Goal: Task Accomplishment & Management: Complete application form

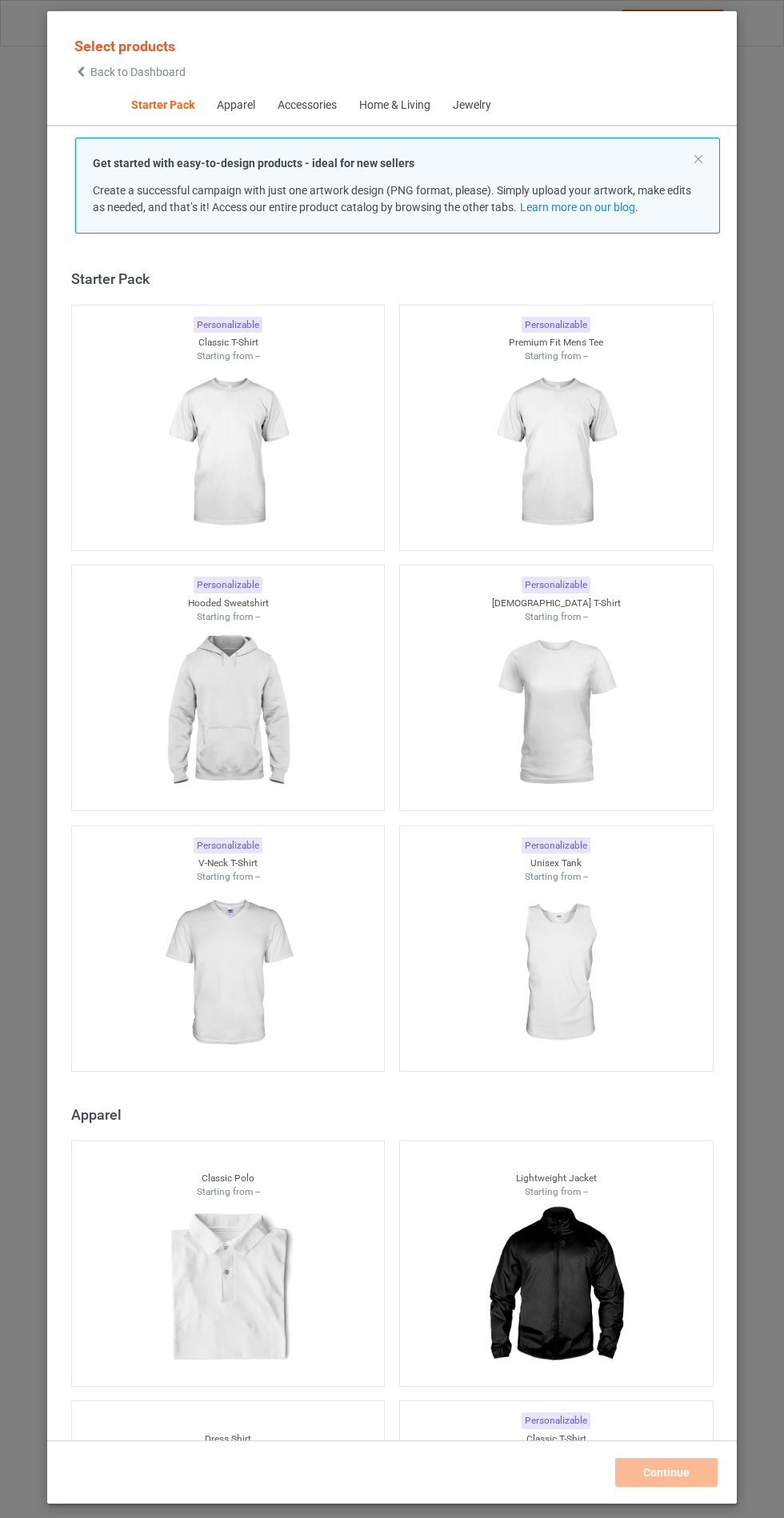
scroll to position [19, 0]
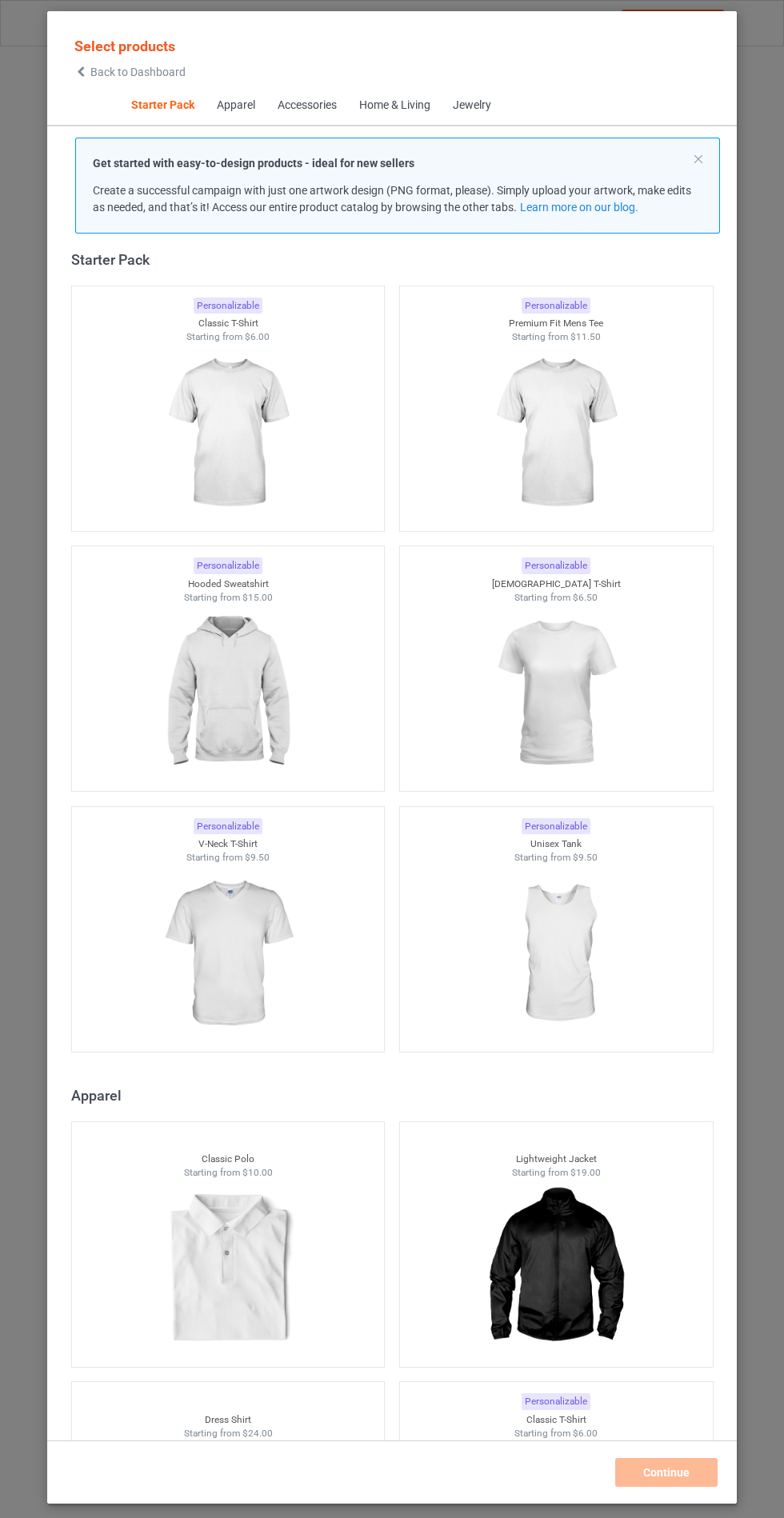
click at [252, 710] on img at bounding box center [227, 694] width 143 height 179
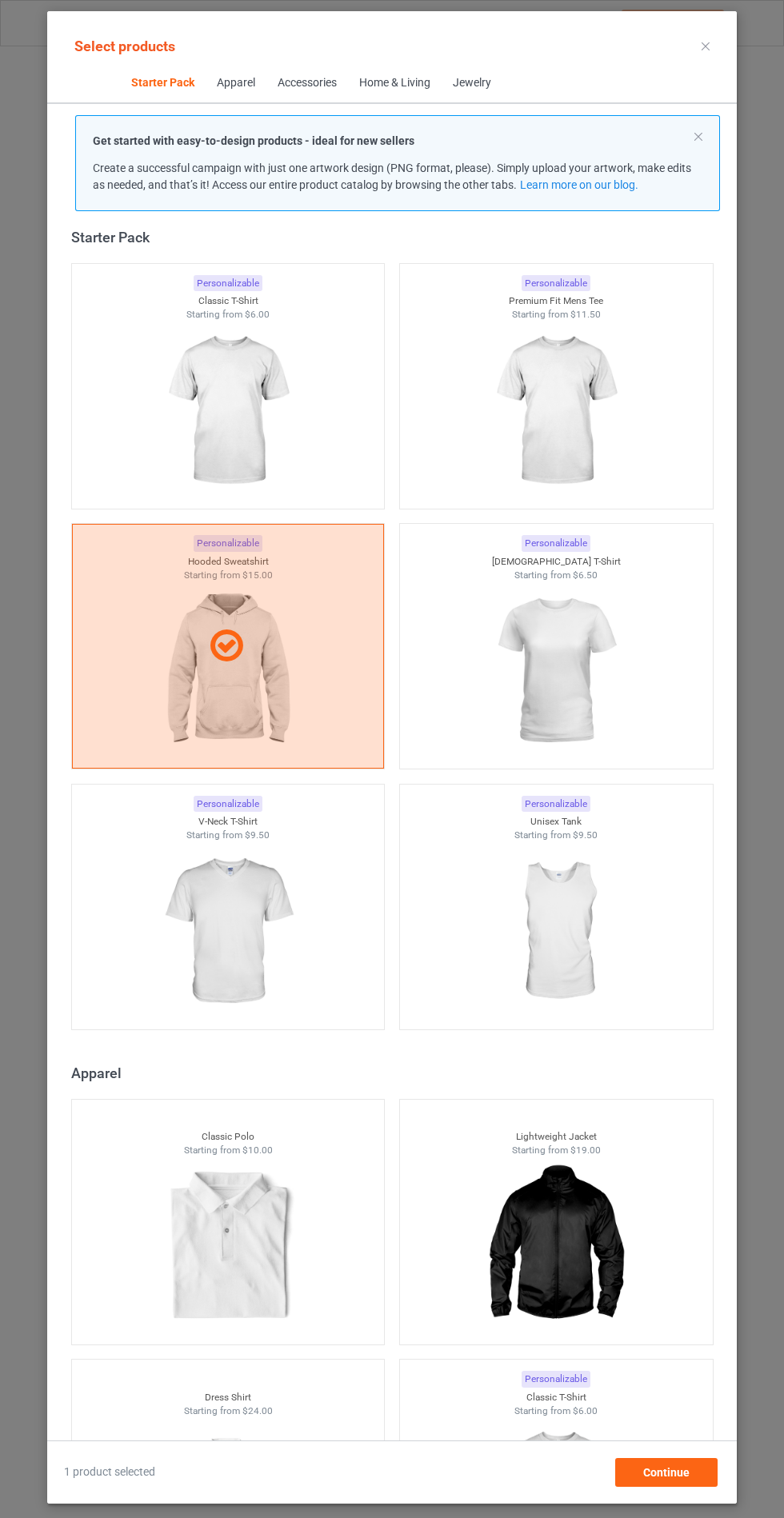
click at [249, 949] on img at bounding box center [227, 932] width 143 height 179
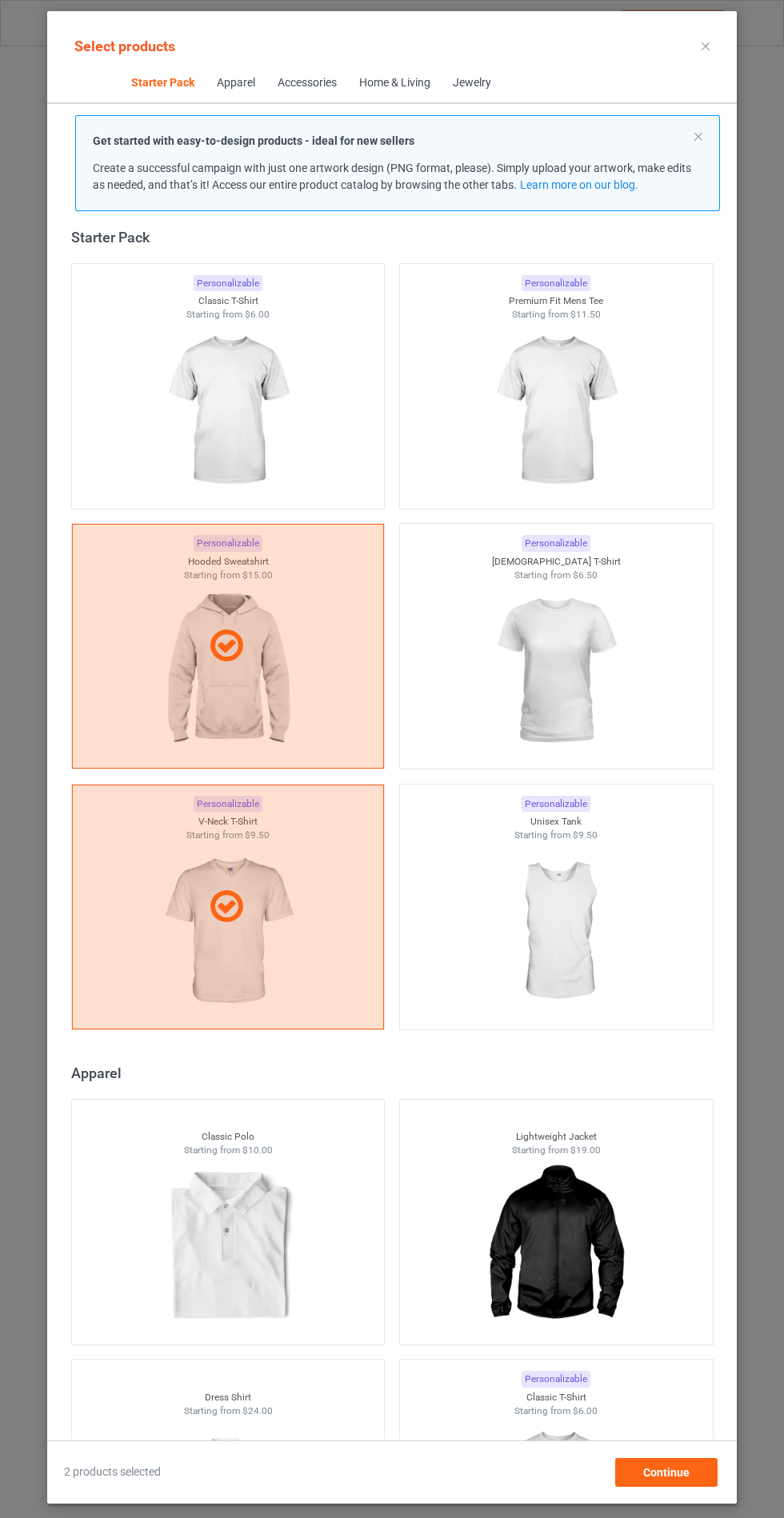
scroll to position [92, 0]
click at [679, 1487] on div "Continue" at bounding box center [666, 1473] width 102 height 29
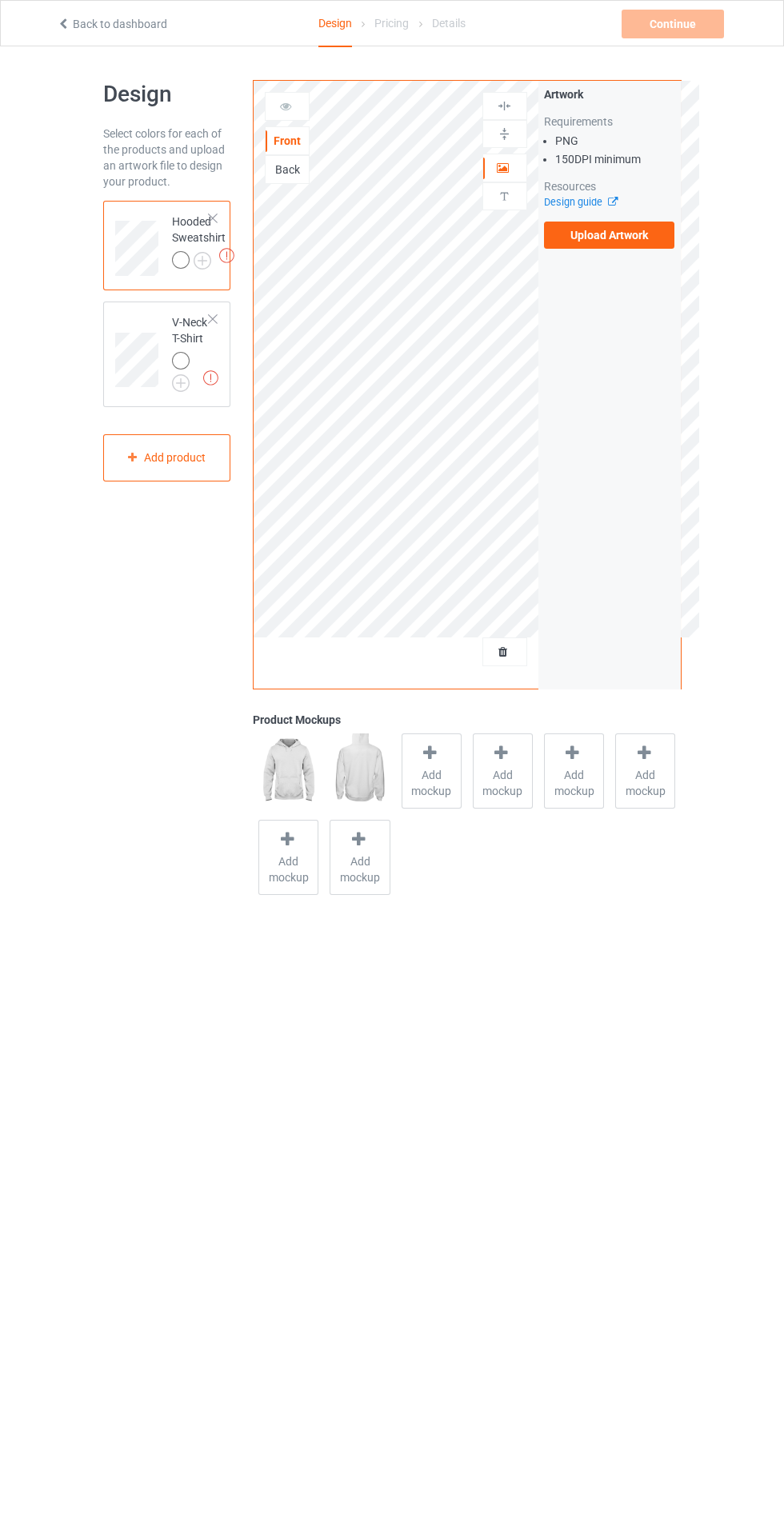
click at [644, 234] on label "Upload Artwork" at bounding box center [609, 235] width 131 height 27
click at [0, 0] on input "Upload Artwork" at bounding box center [0, 0] width 0 height 0
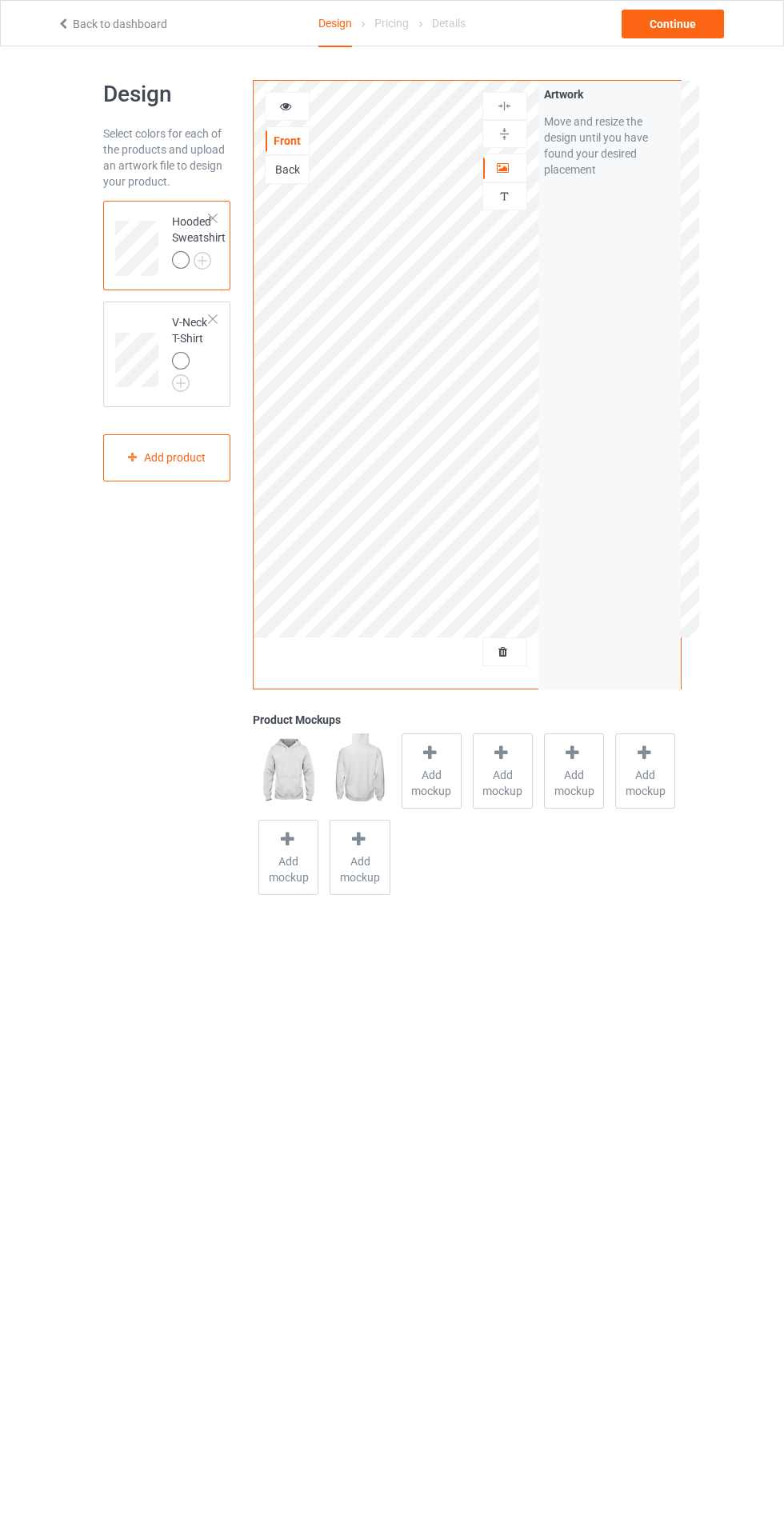
click at [457, 800] on div "Add mockup" at bounding box center [431, 772] width 60 height 75
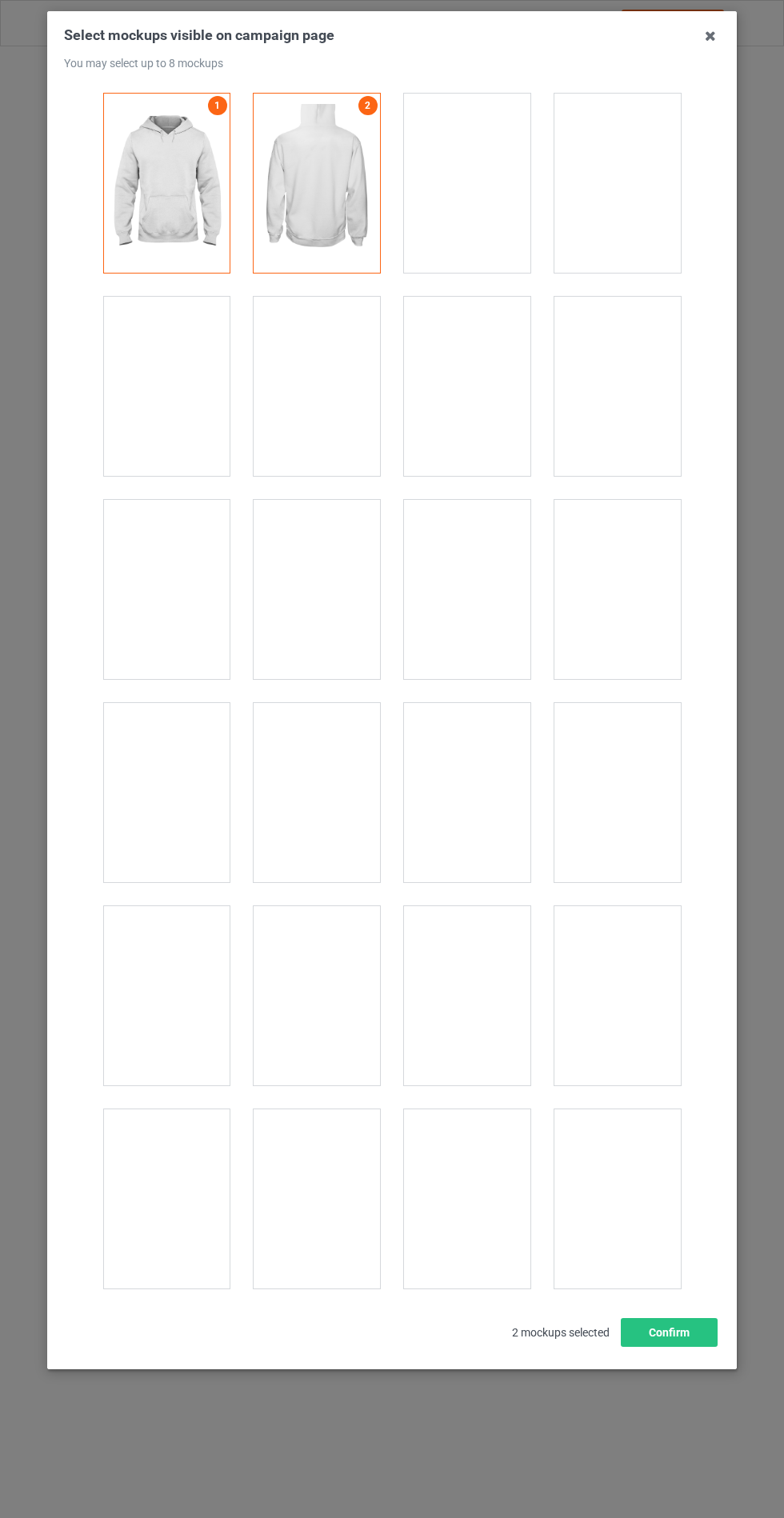
scroll to position [12912, 0]
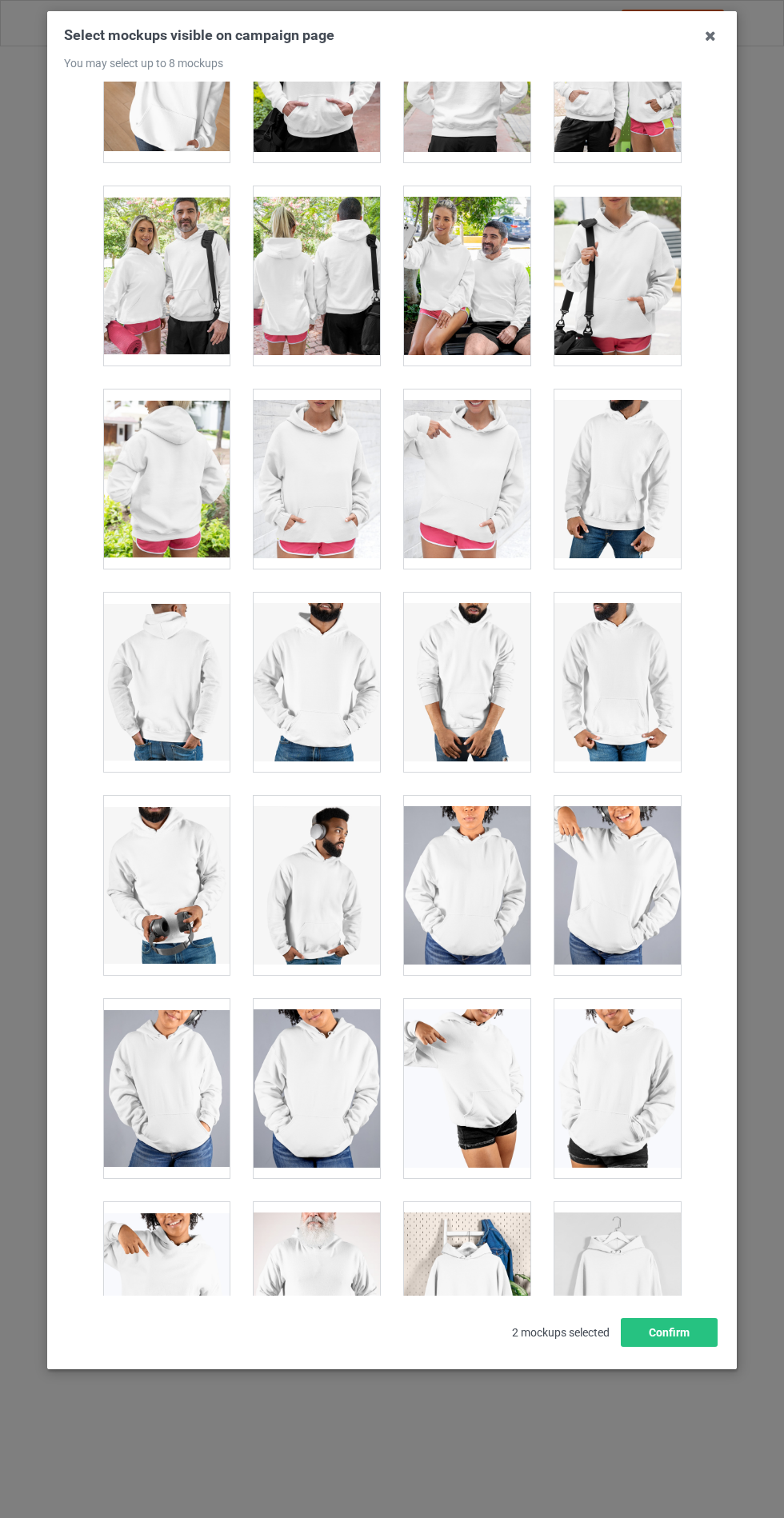
click at [302, 512] on div at bounding box center [316, 479] width 126 height 179
click at [680, 1347] on button "Confirm" at bounding box center [669, 1332] width 97 height 29
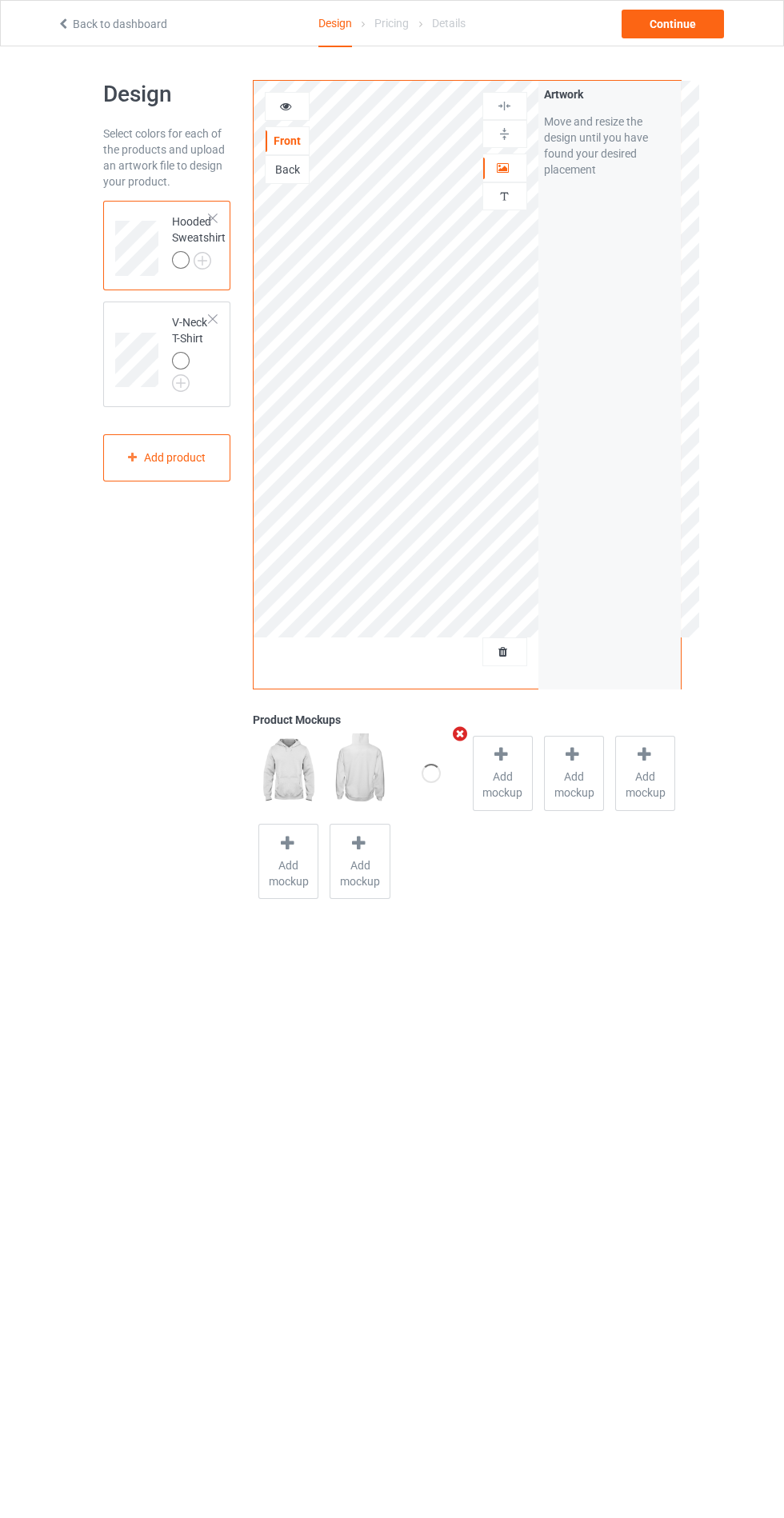
click at [181, 260] on div at bounding box center [181, 260] width 17 height 17
click at [0, 0] on img at bounding box center [0, 0] width 0 height 0
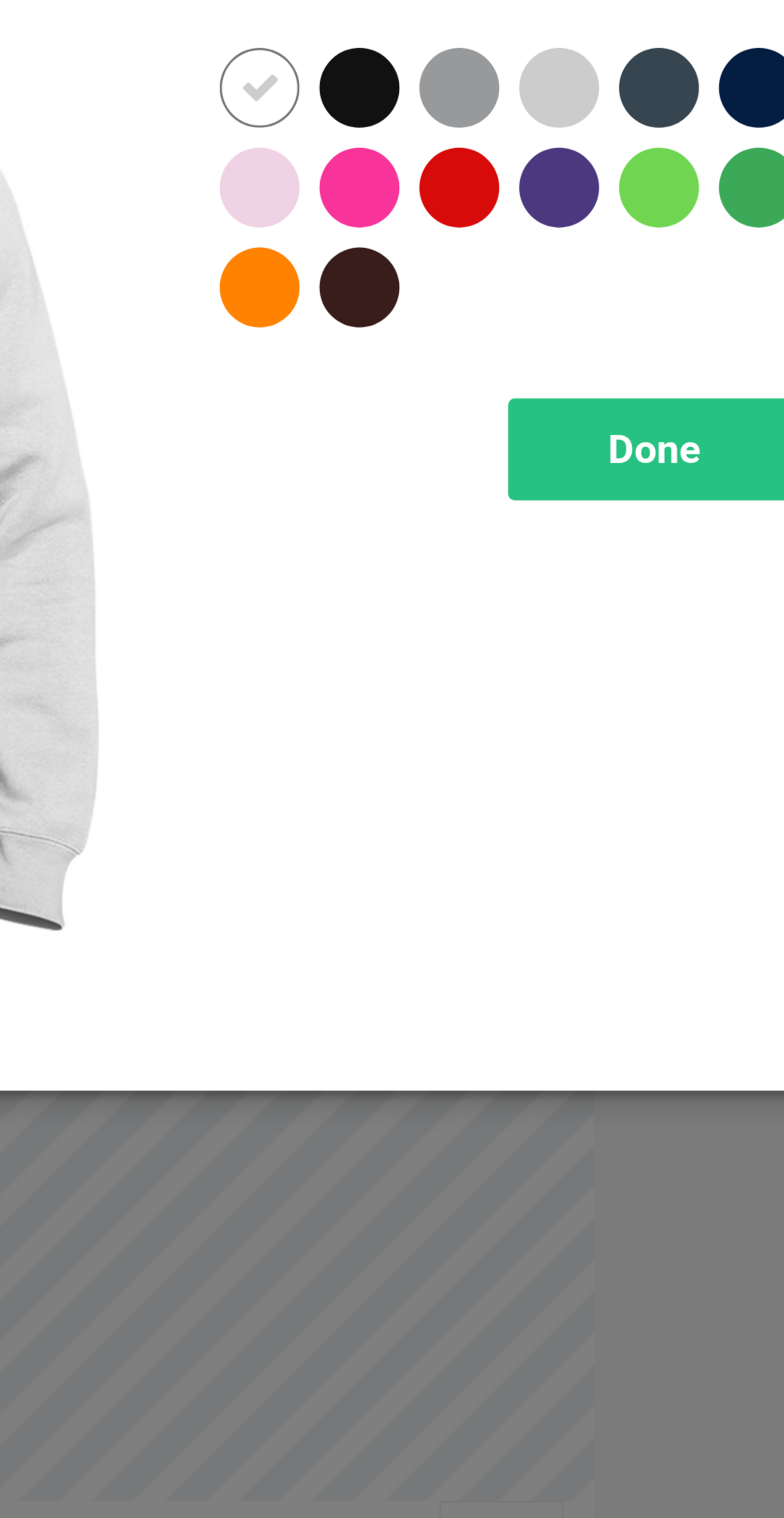
click at [430, 174] on div at bounding box center [420, 167] width 36 height 36
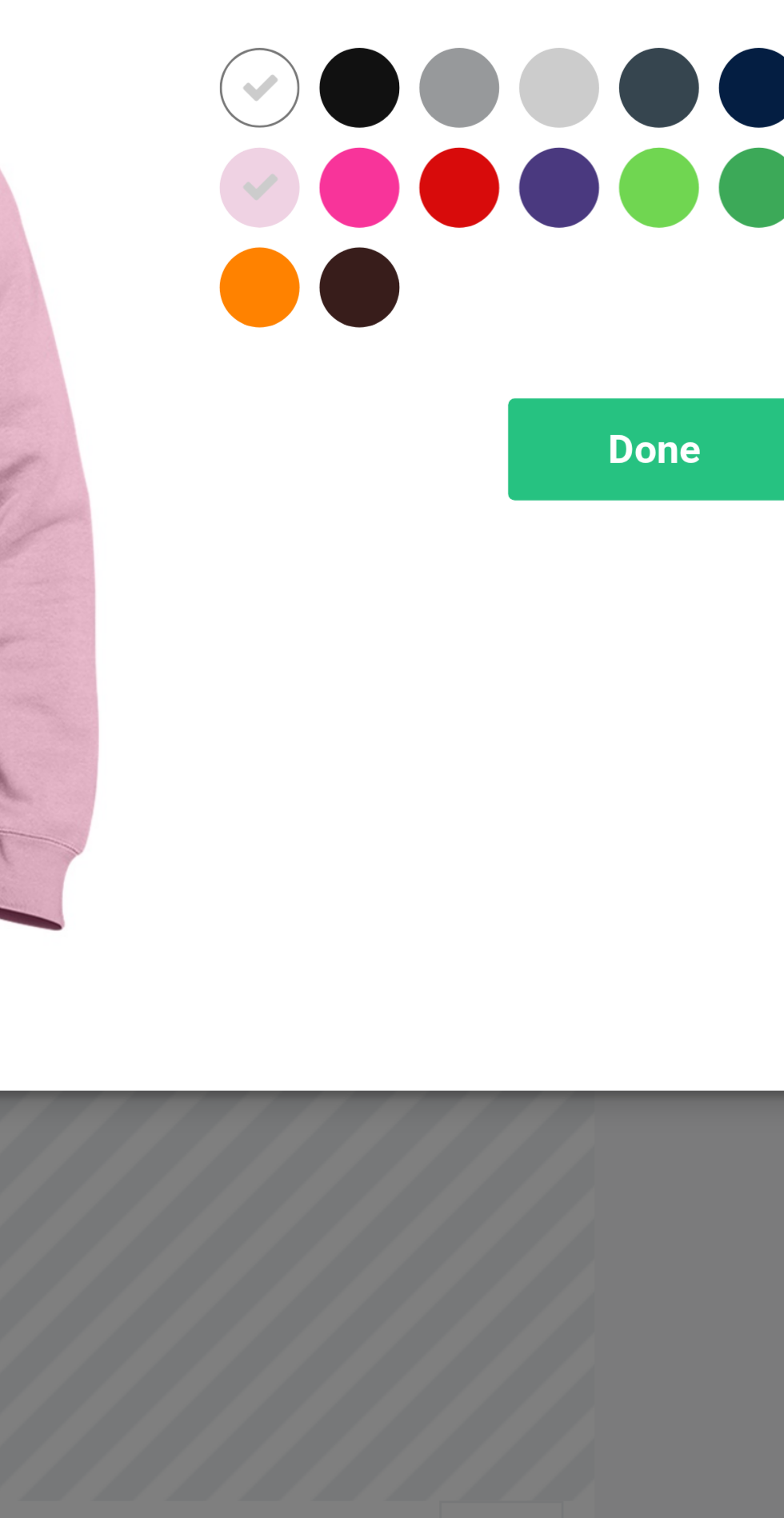
click at [520, 120] on div at bounding box center [525, 128] width 29 height 29
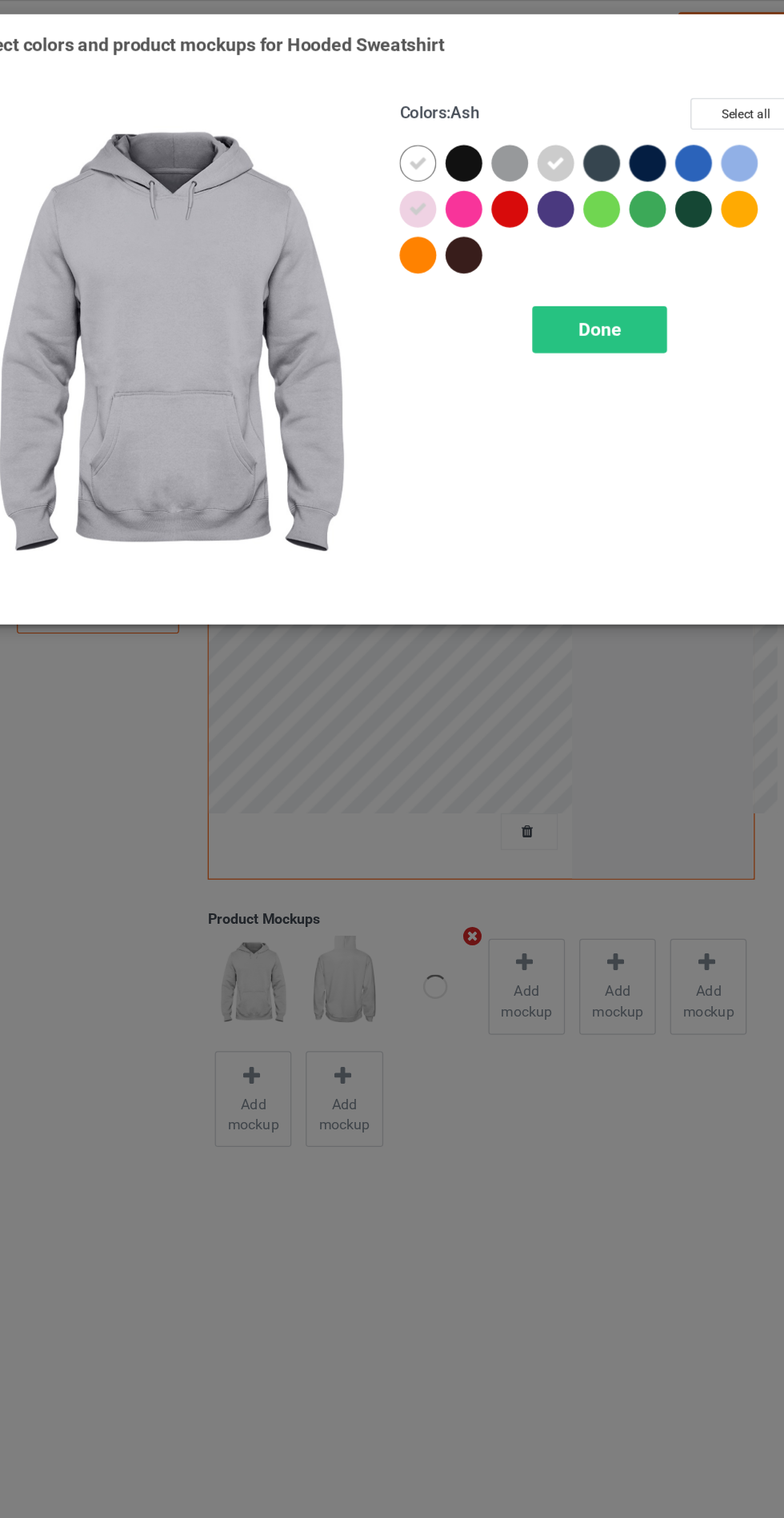
click at [673, 136] on div at bounding box center [670, 128] width 29 height 29
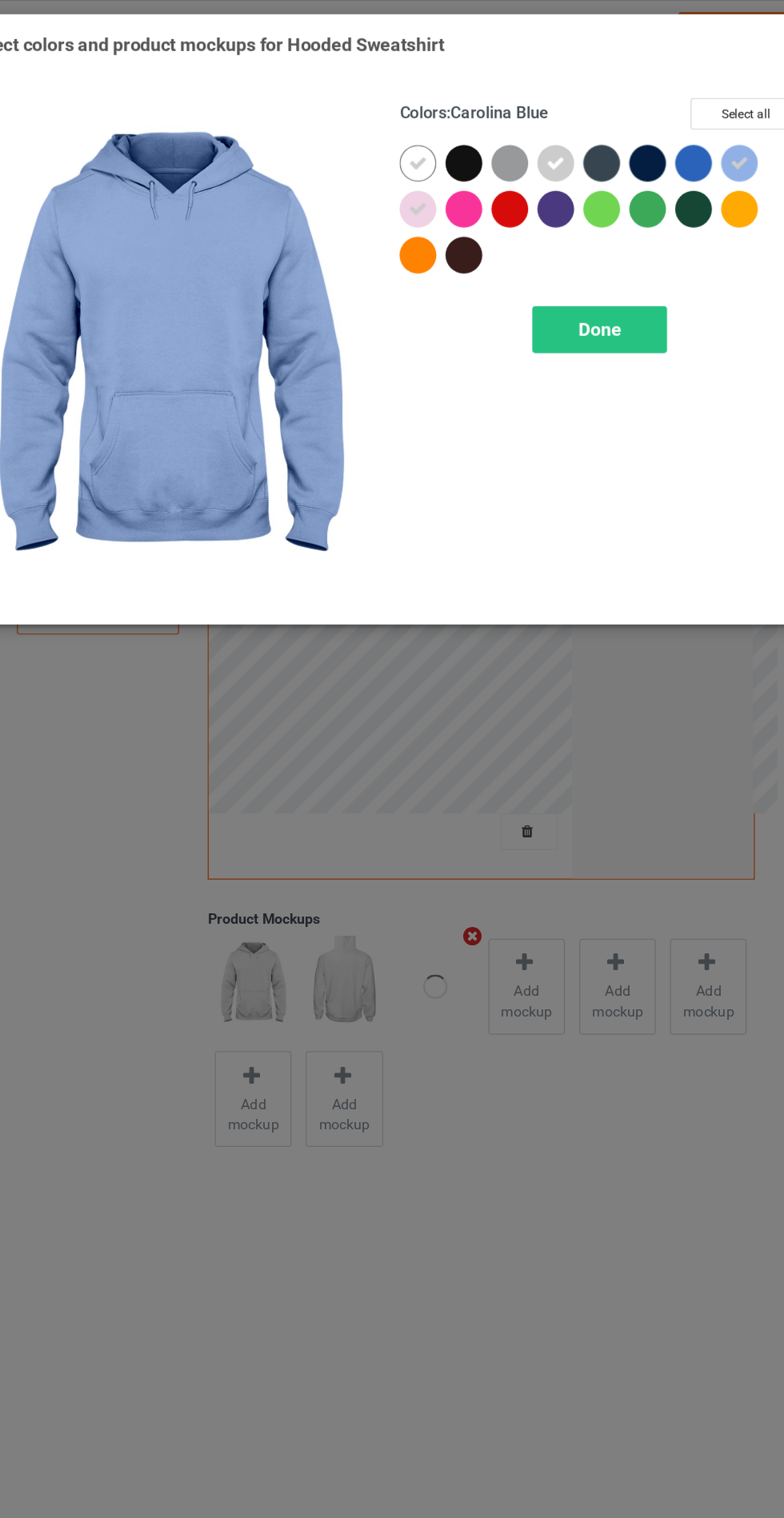
click at [553, 270] on div "Done" at bounding box center [560, 258] width 106 height 37
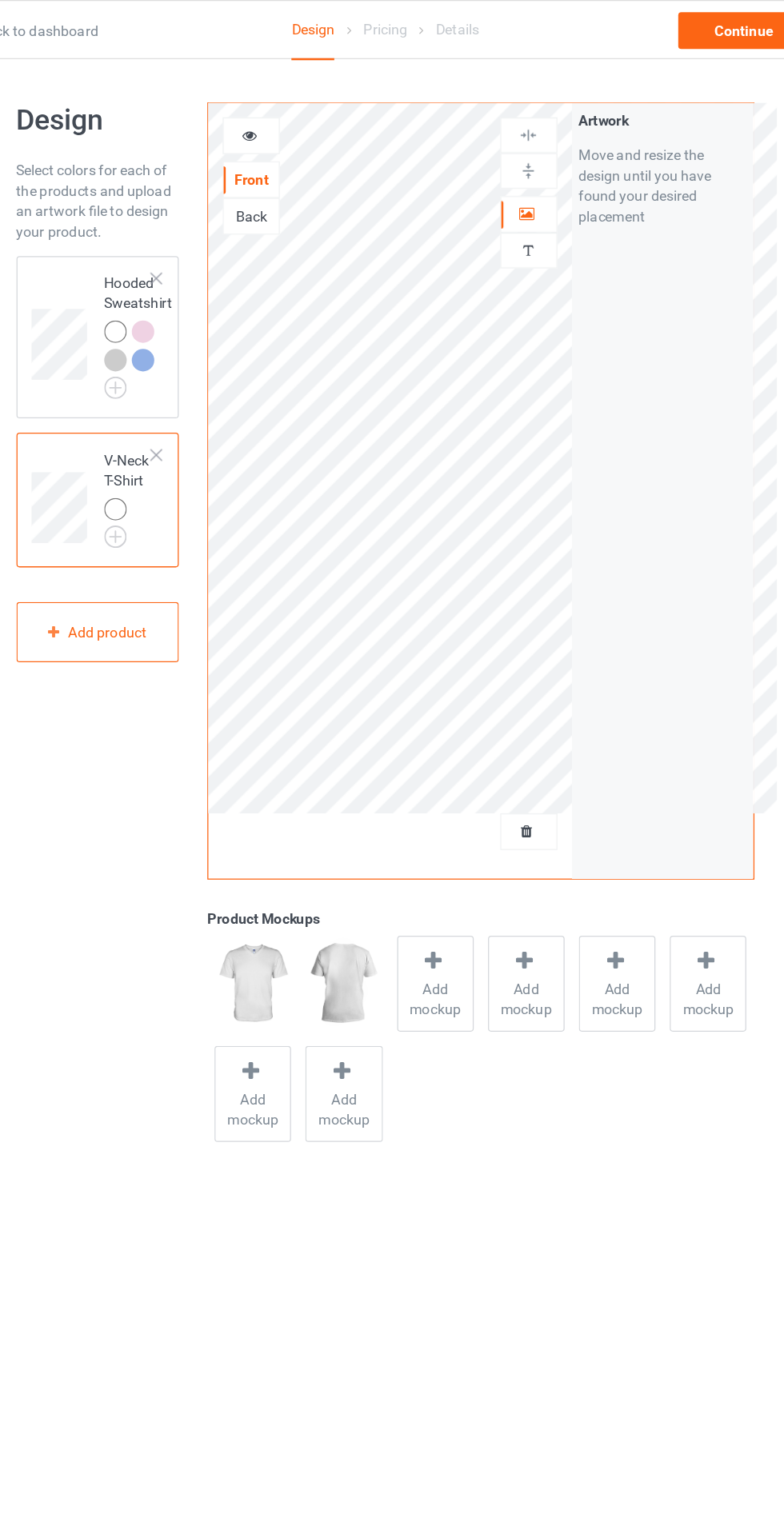
click at [0, 0] on img at bounding box center [0, 0] width 0 height 0
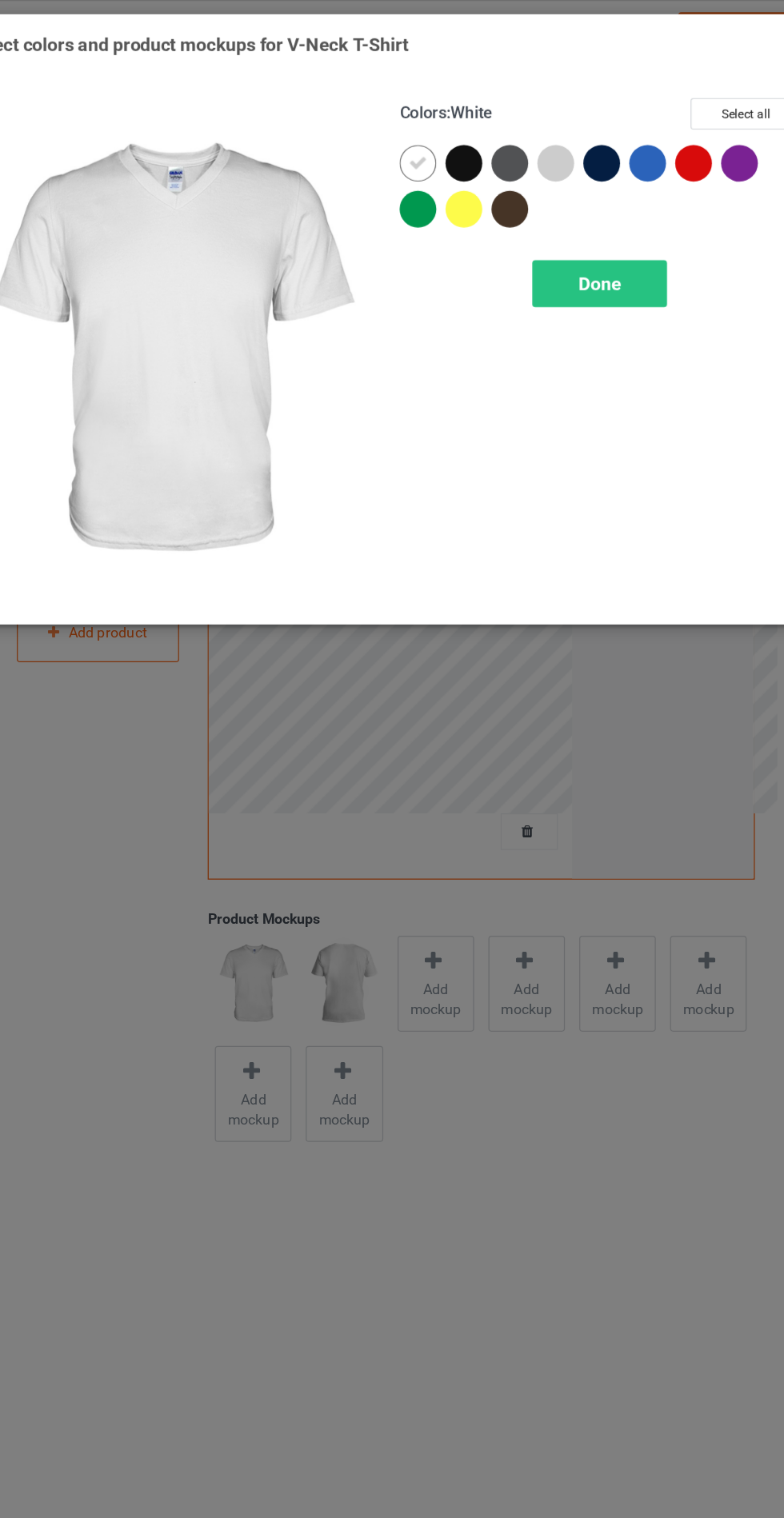
click at [534, 134] on div at bounding box center [525, 128] width 29 height 29
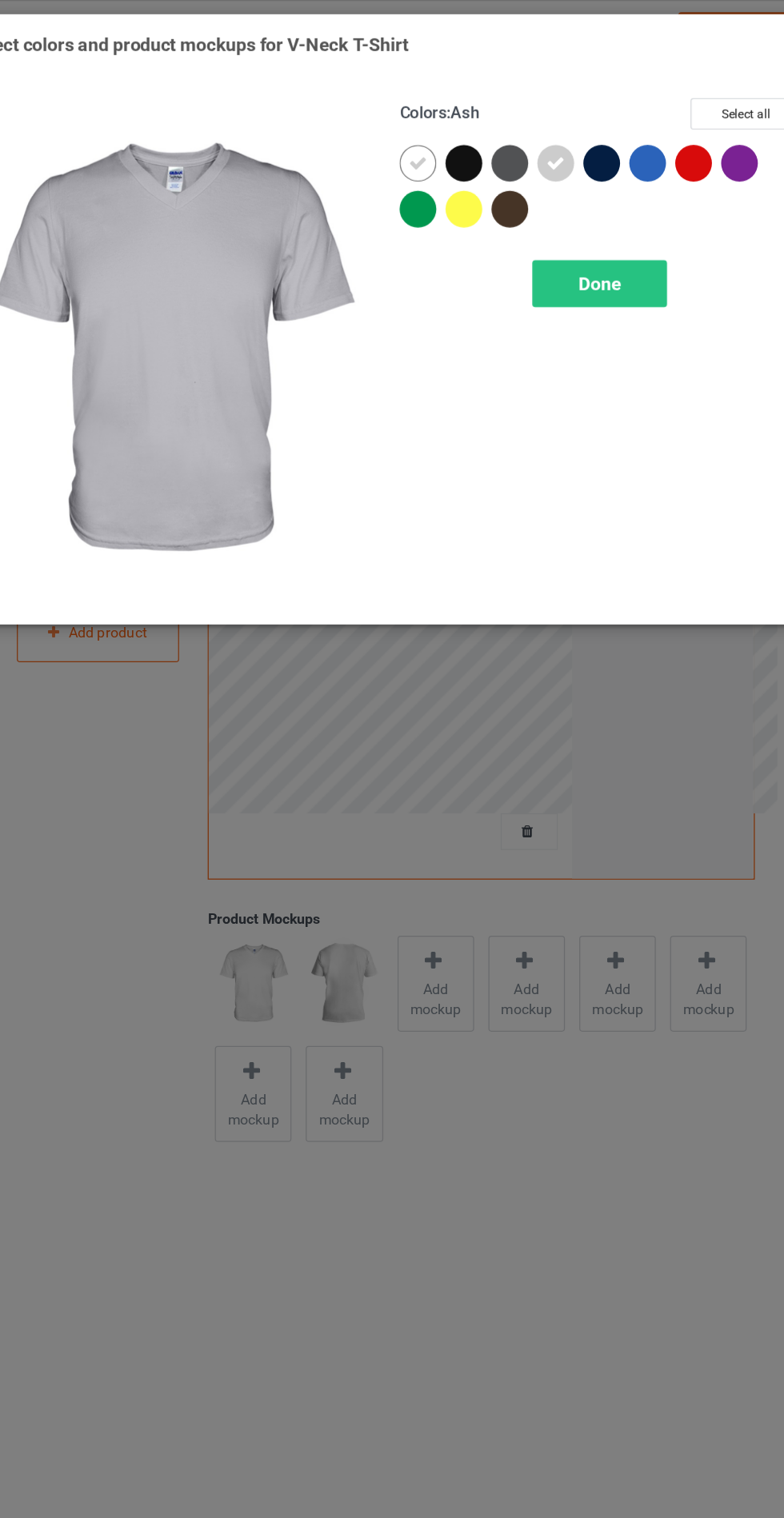
click at [548, 216] on span "Done" at bounding box center [560, 221] width 34 height 16
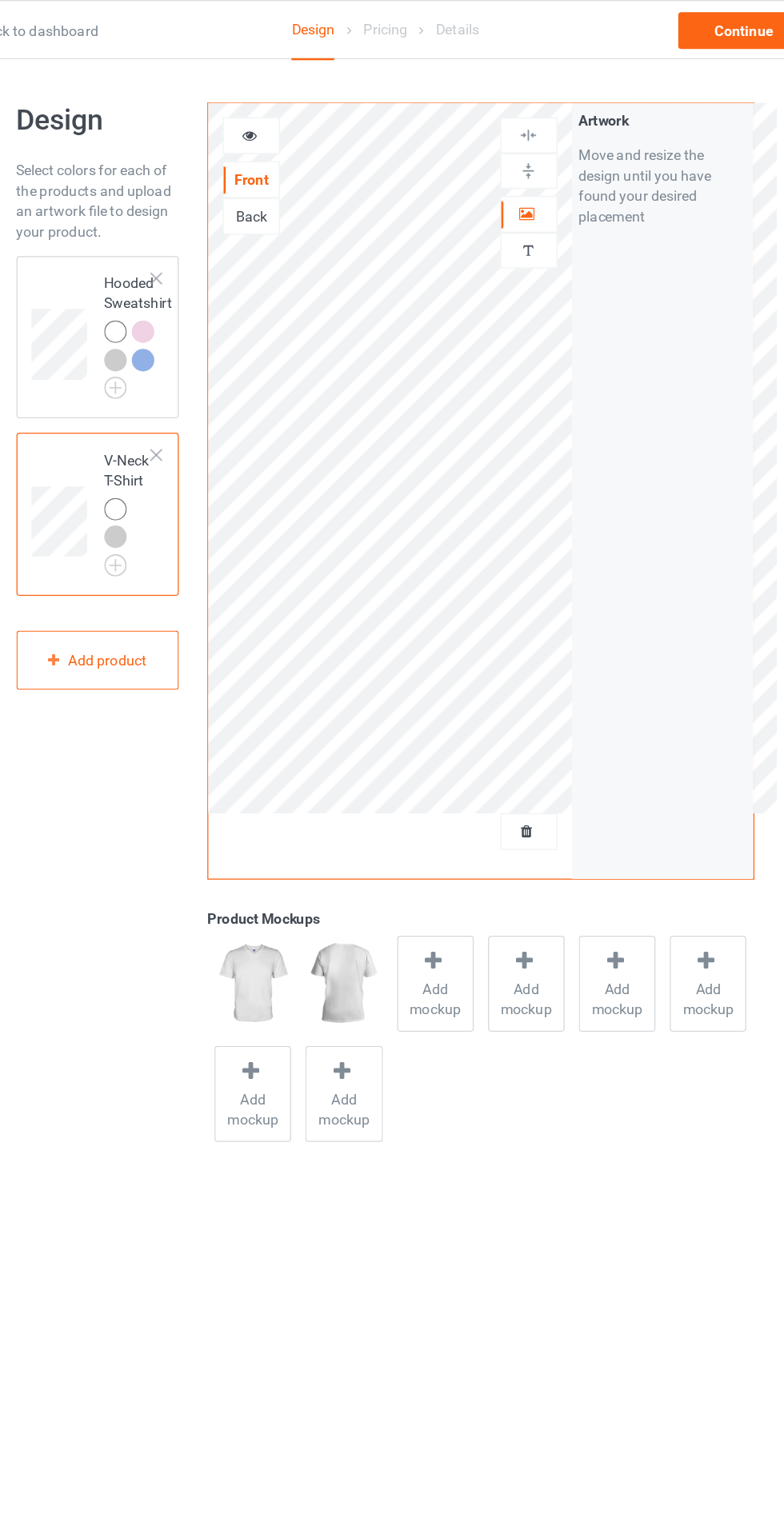
click at [401, 753] on div "Add mockup" at bounding box center [431, 772] width 60 height 75
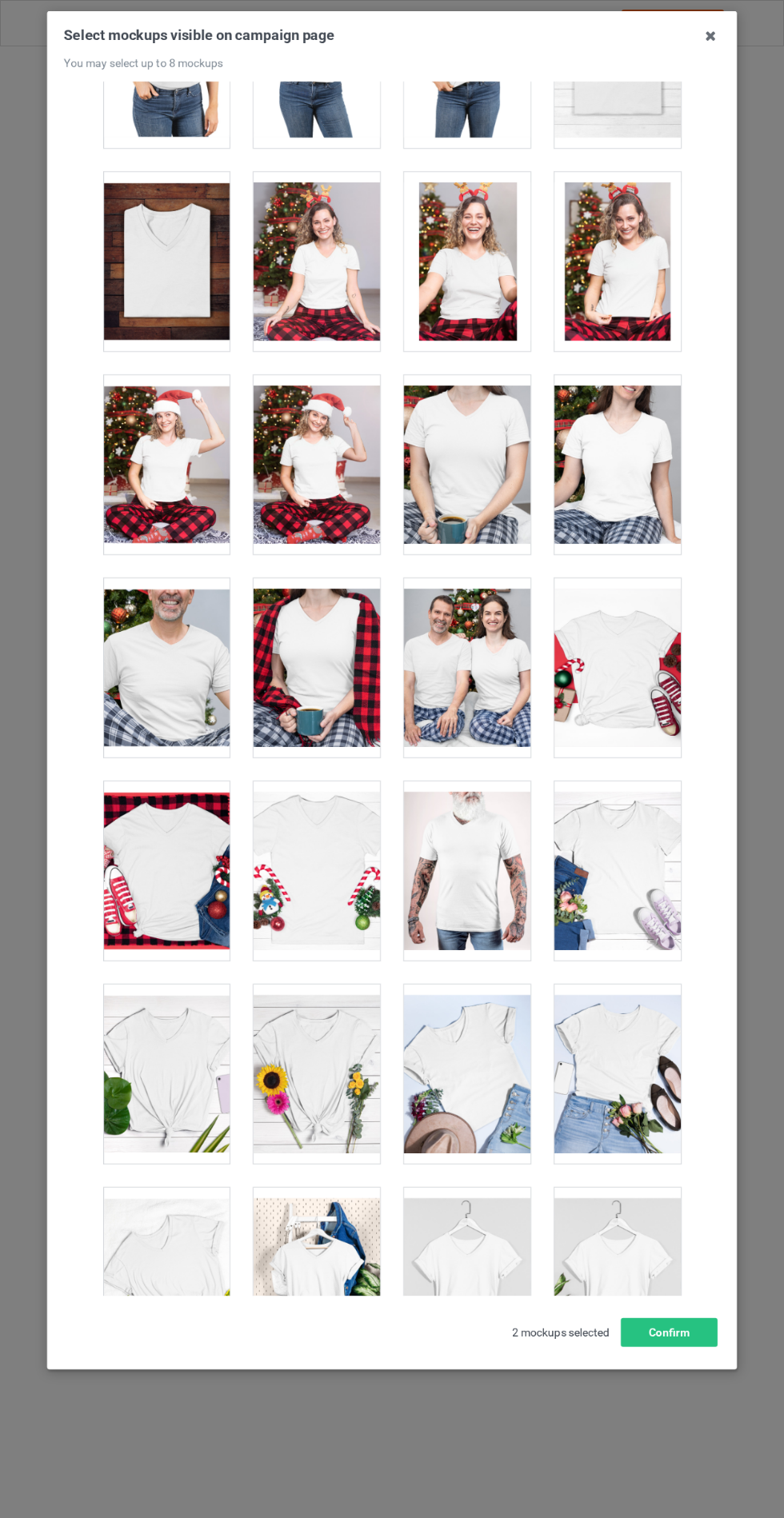
scroll to position [7, 0]
click at [628, 1278] on div at bounding box center [617, 1278] width 126 height 179
click at [331, 1261] on div at bounding box center [316, 1278] width 126 height 179
click at [345, 1285] on div at bounding box center [316, 1278] width 126 height 179
click at [321, 1278] on div at bounding box center [316, 1278] width 126 height 179
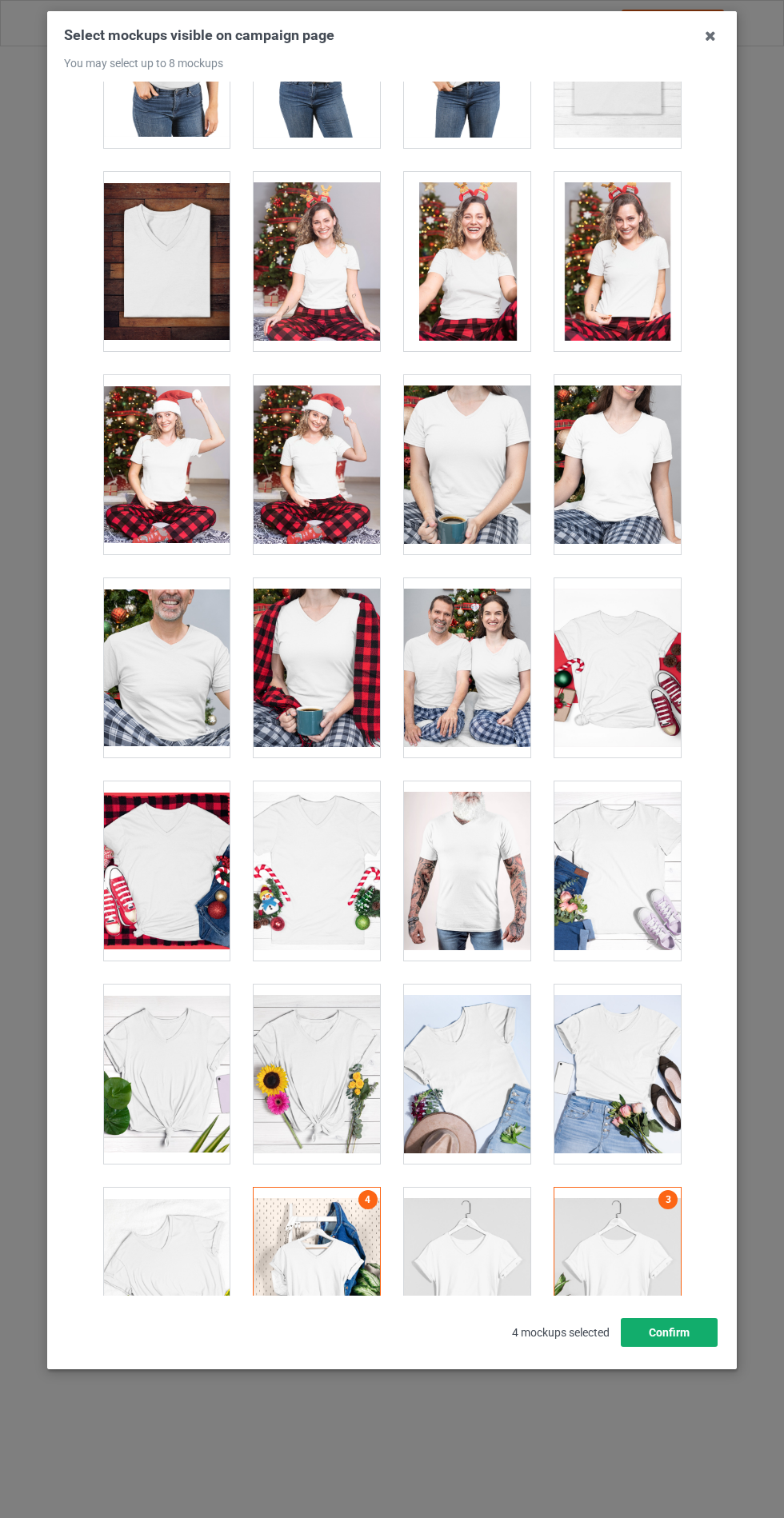
click at [674, 1347] on button "Confirm" at bounding box center [669, 1332] width 97 height 29
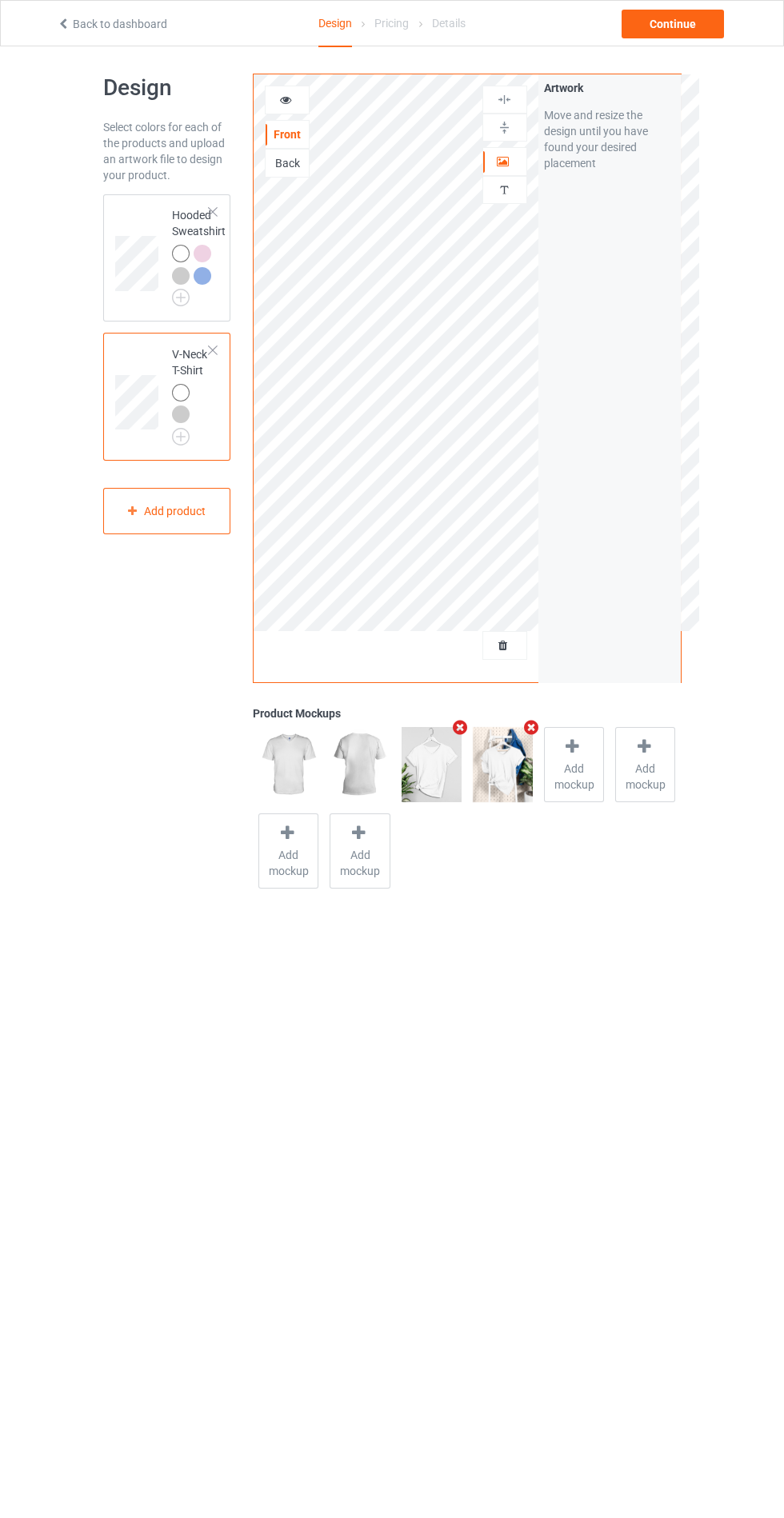
click at [165, 212] on td "Hooded Sweatshirt" at bounding box center [199, 258] width 71 height 114
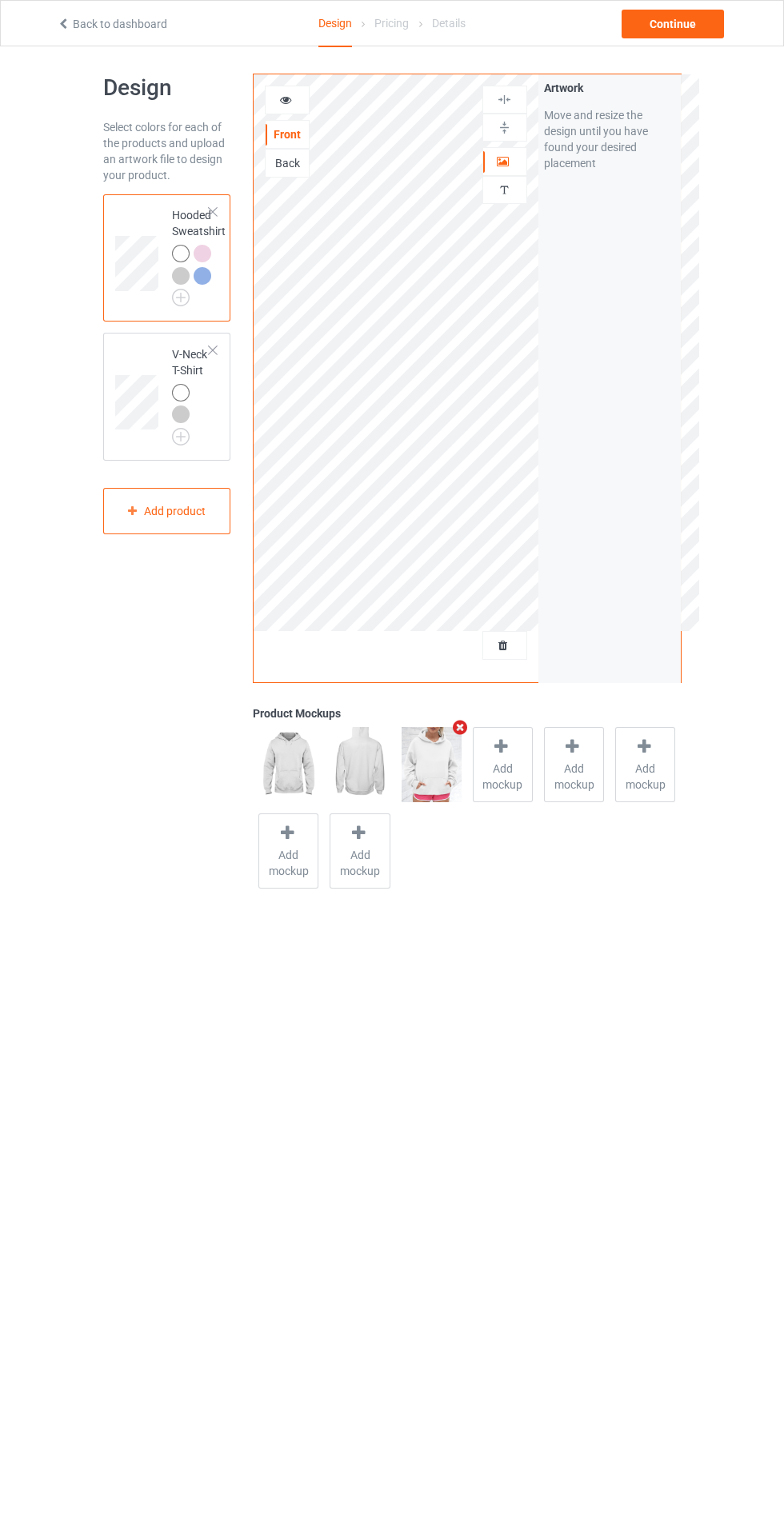
click at [667, 23] on div "Continue" at bounding box center [672, 24] width 102 height 29
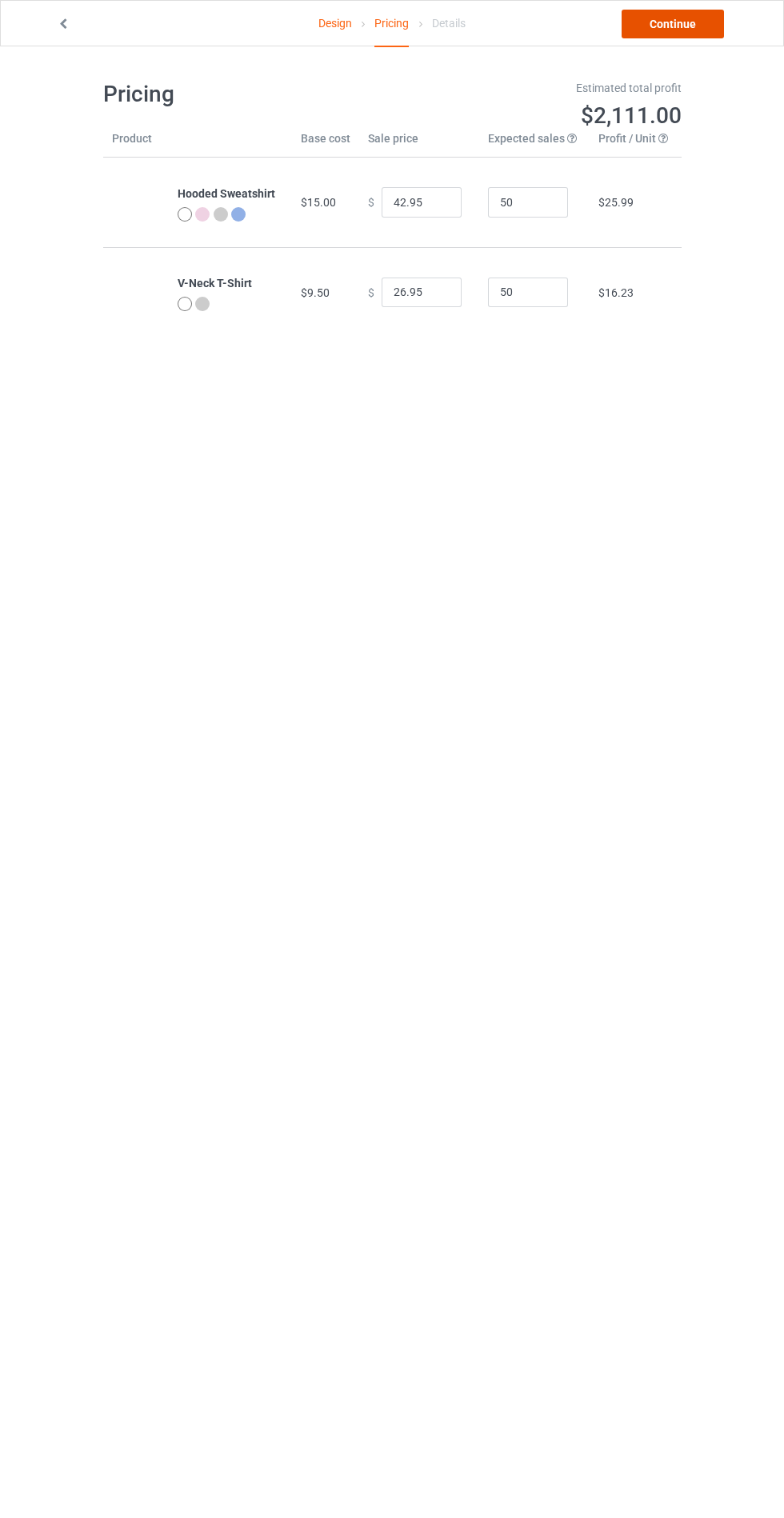
click at [645, 24] on link "Continue" at bounding box center [672, 24] width 102 height 29
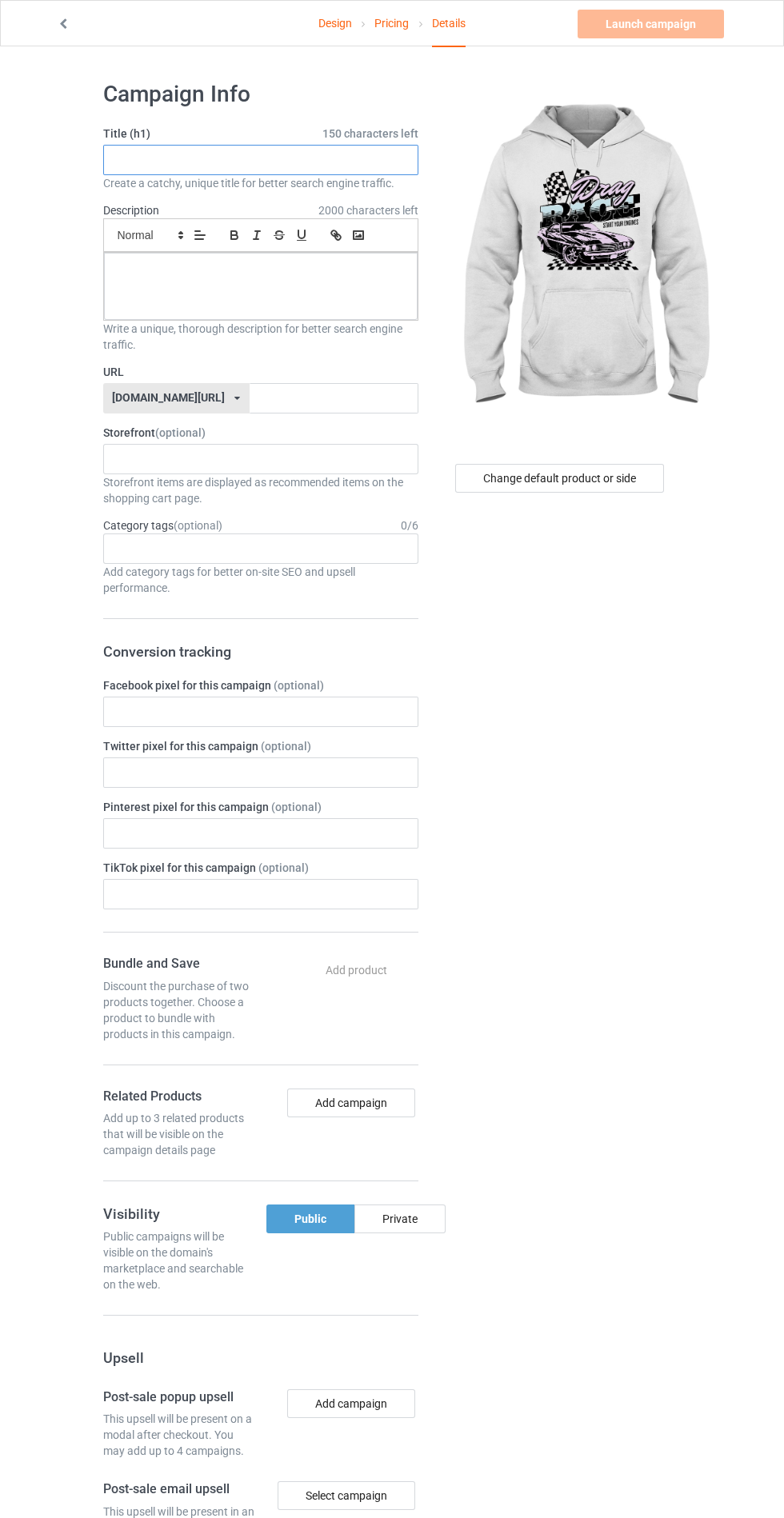
click at [336, 160] on input "text" at bounding box center [261, 161] width 316 height 31
type input "Jdudbdydhdhd"
click at [170, 281] on div at bounding box center [261, 287] width 314 height 67
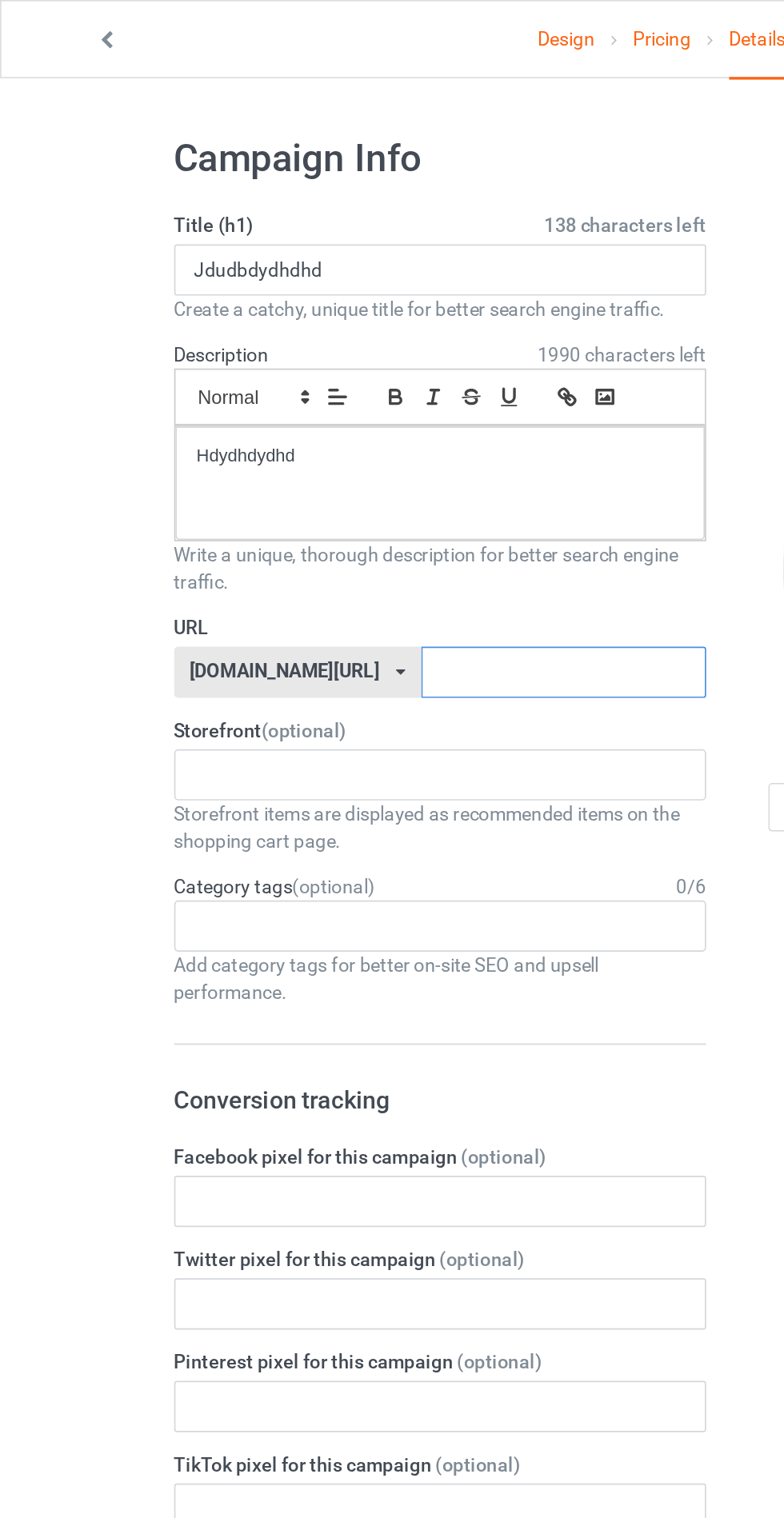
click at [376, 395] on input "text" at bounding box center [333, 398] width 168 height 31
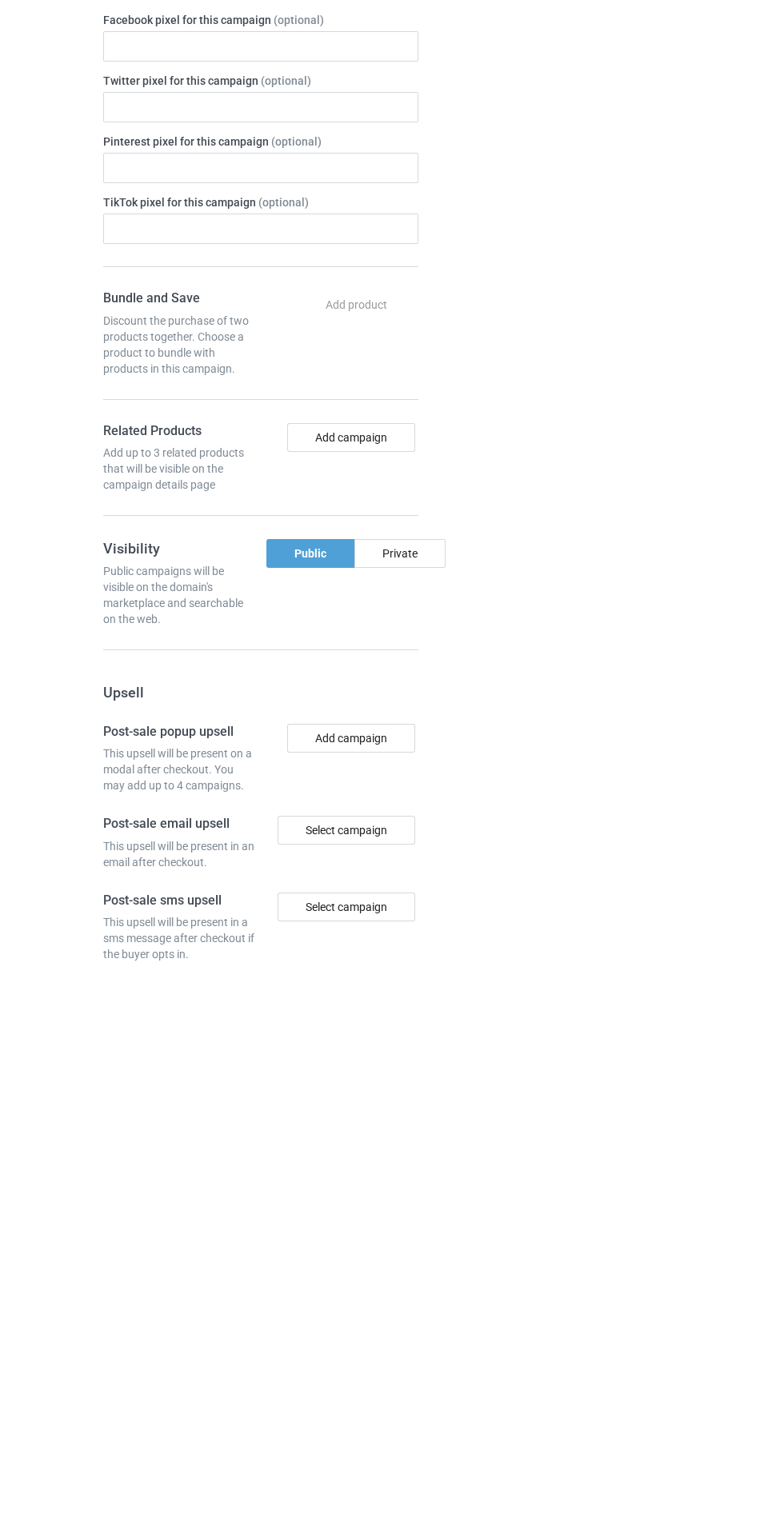
scroll to position [114, 0]
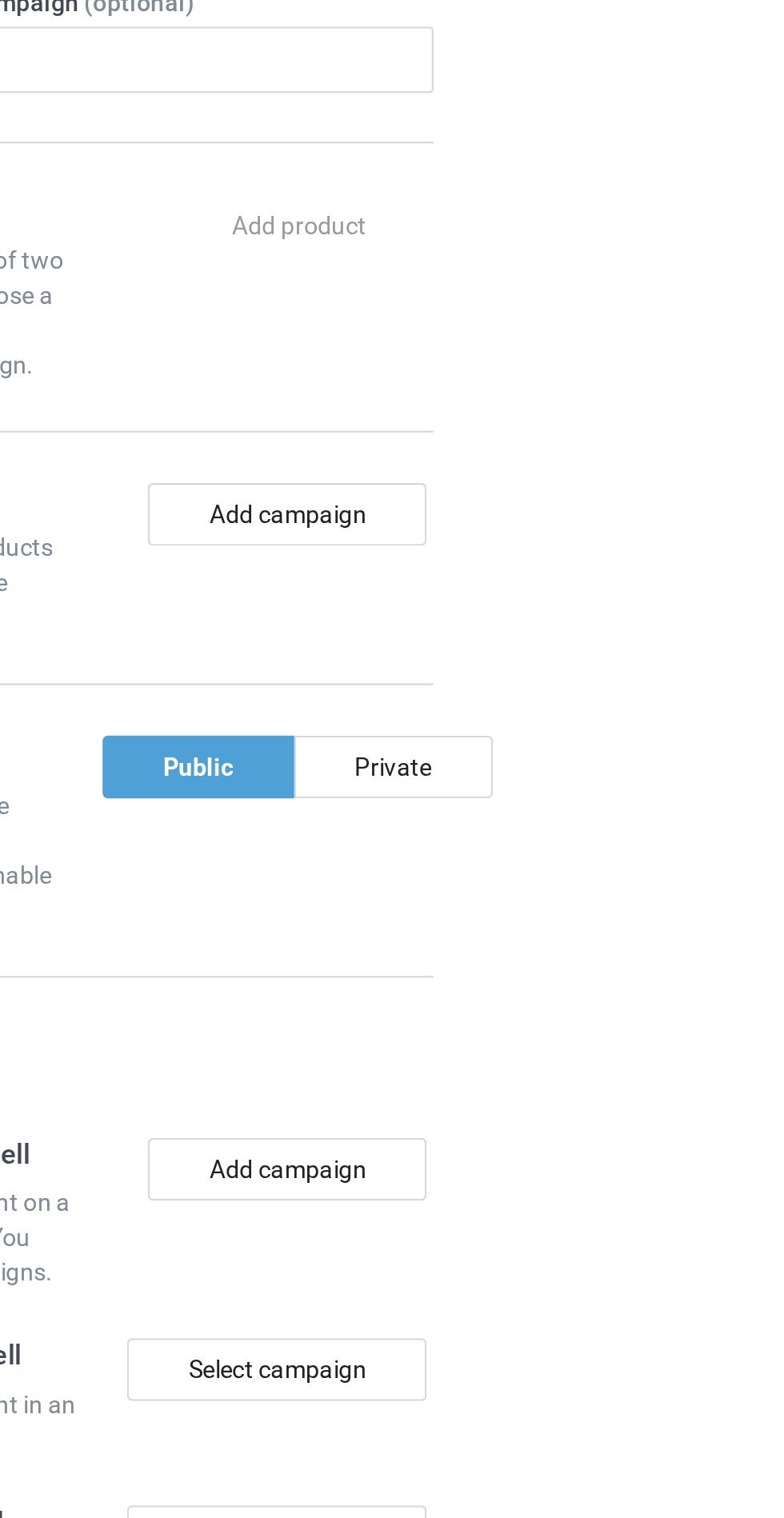
type input "Jdudhdbdudh"
click at [422, 1111] on div "Private" at bounding box center [399, 1105] width 91 height 29
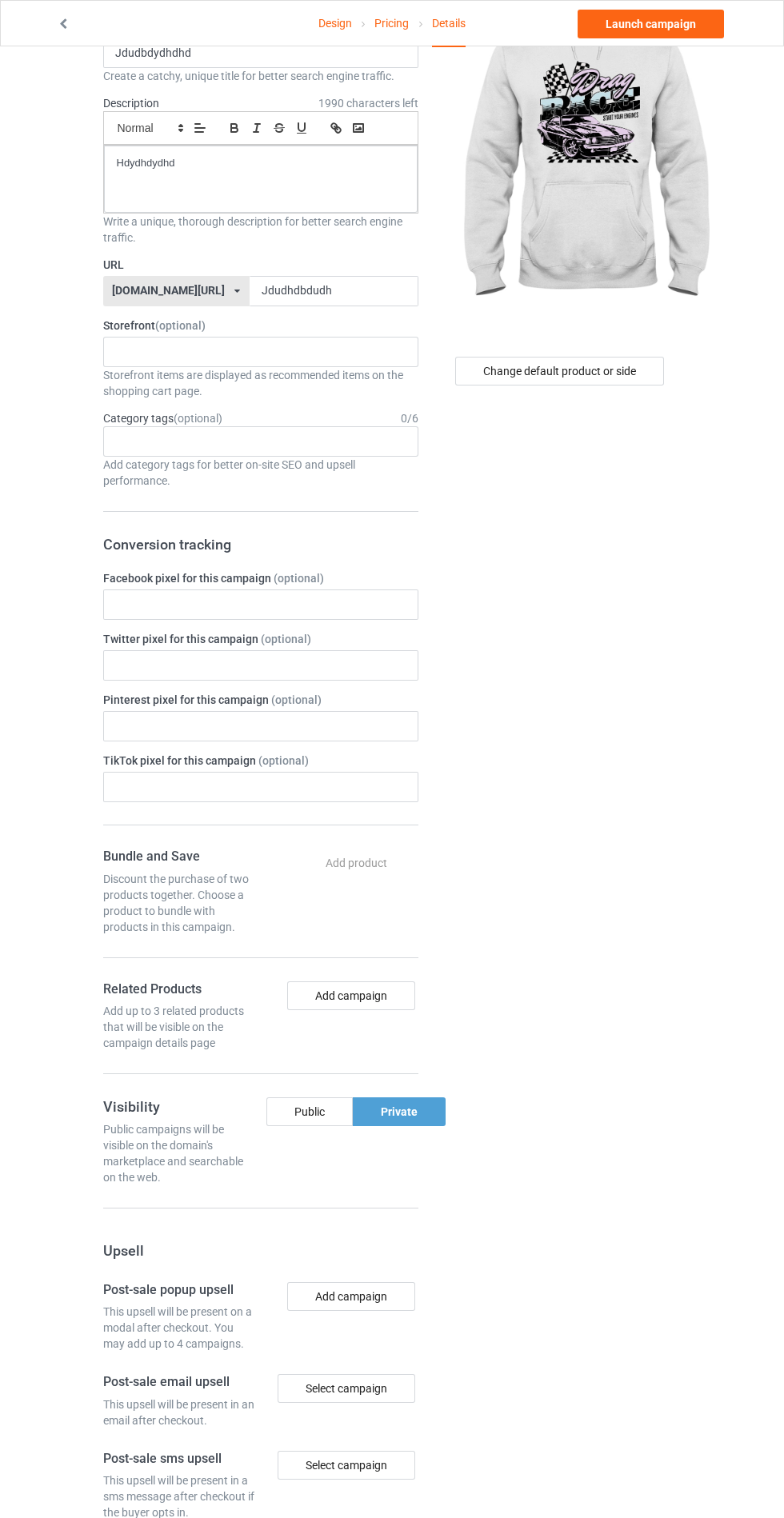
scroll to position [107, 0]
click at [671, 23] on link "Launch campaign" at bounding box center [650, 24] width 146 height 29
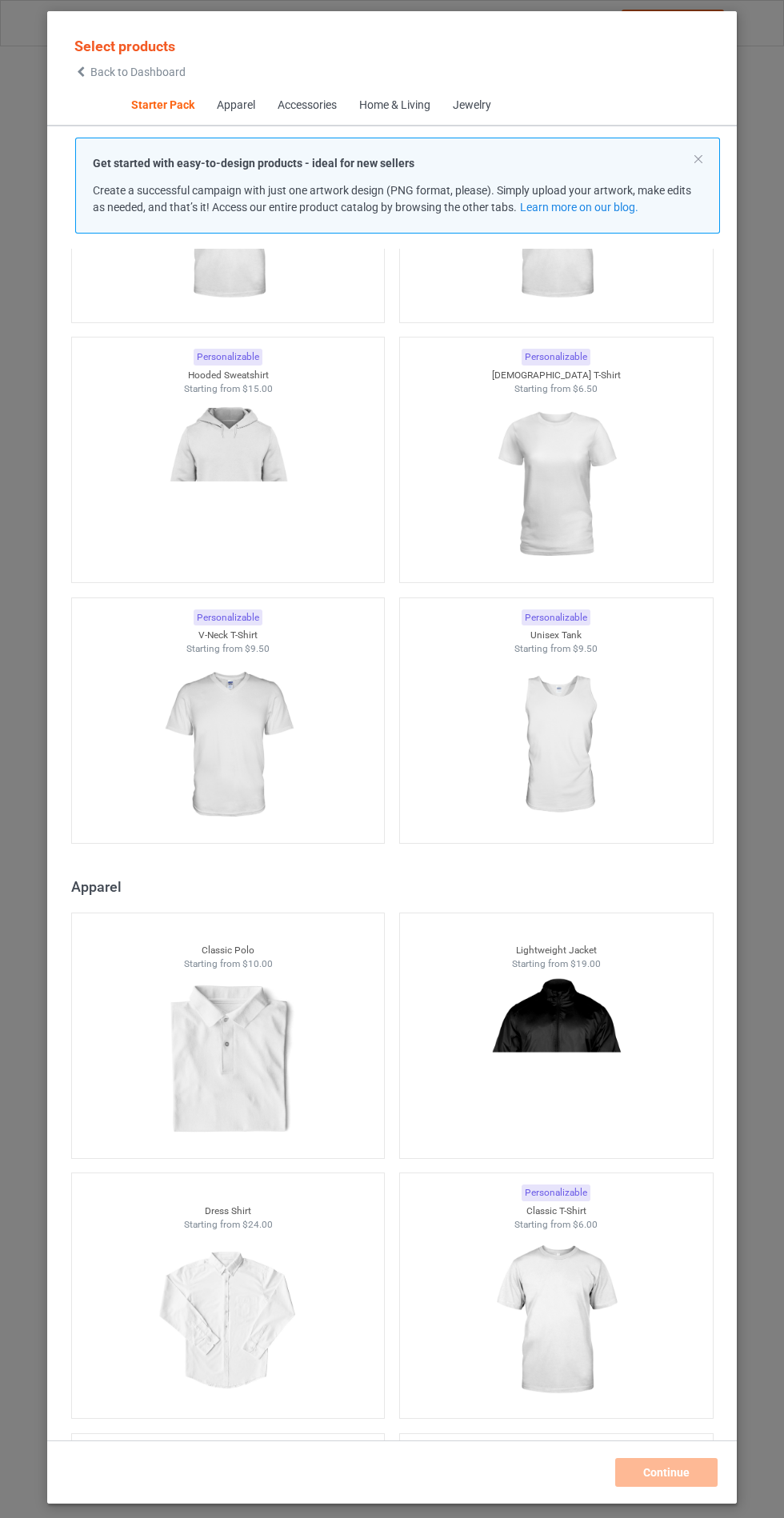
scroll to position [274, 0]
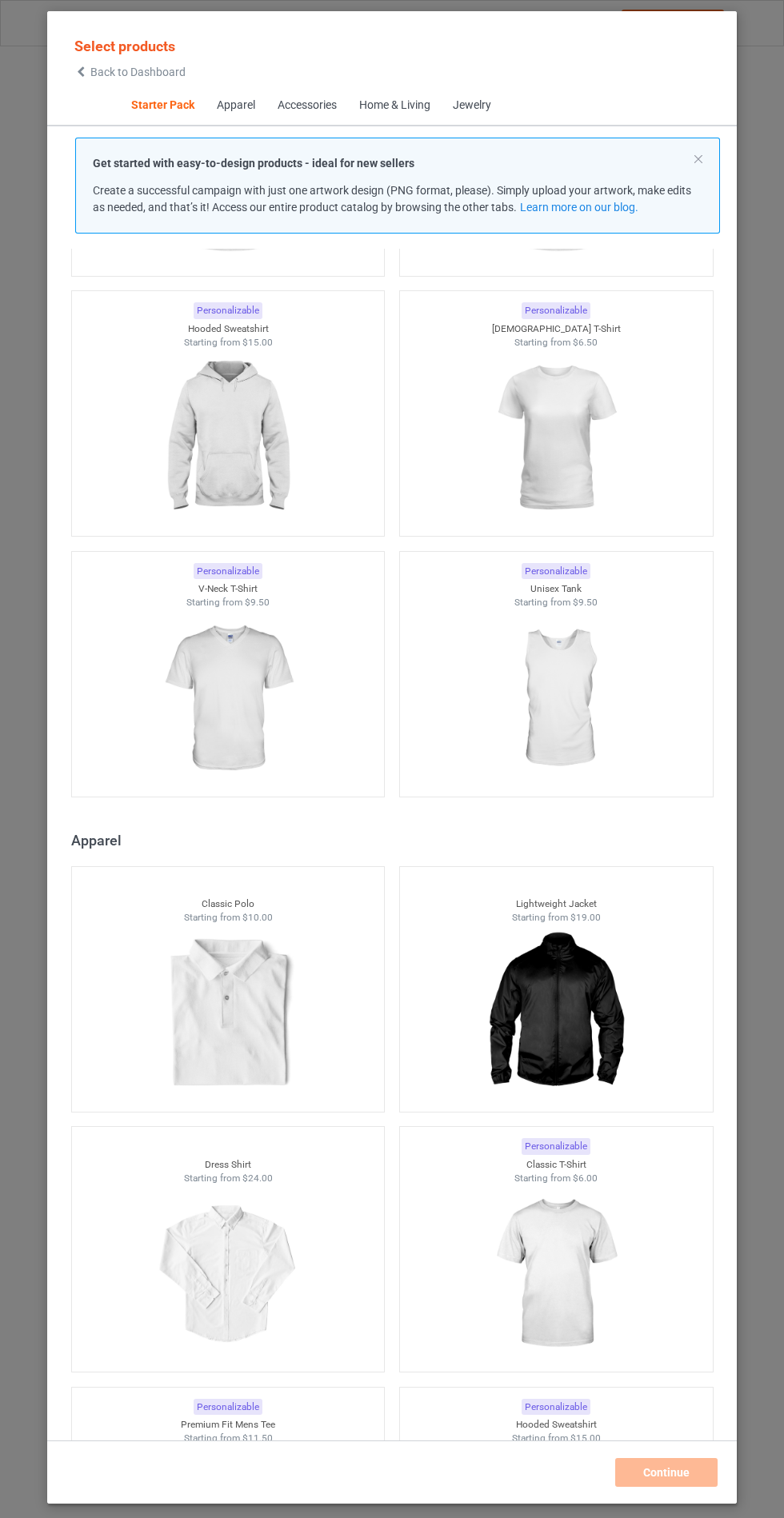
click at [318, 468] on div at bounding box center [228, 439] width 313 height 179
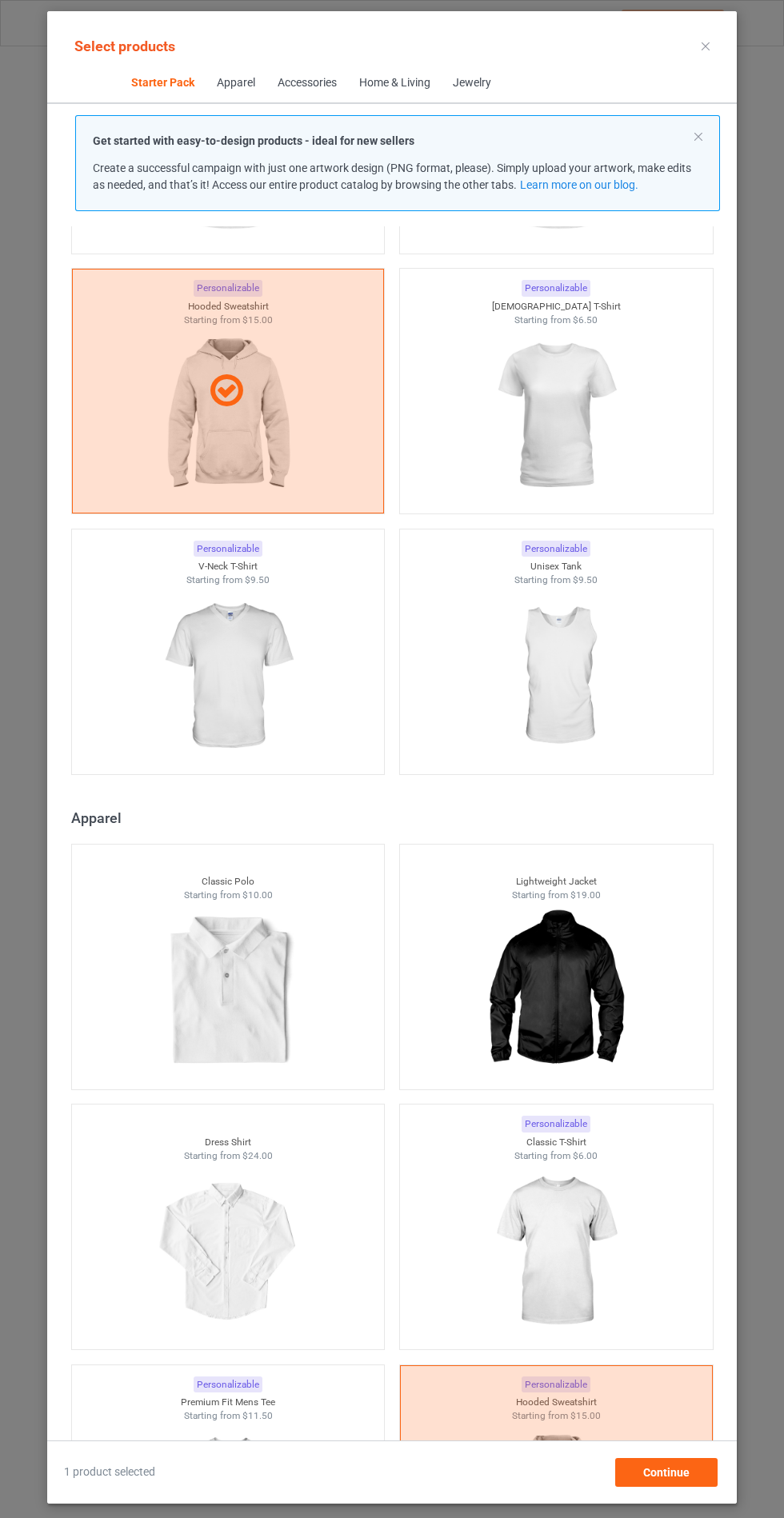
click at [252, 712] on img at bounding box center [227, 676] width 143 height 179
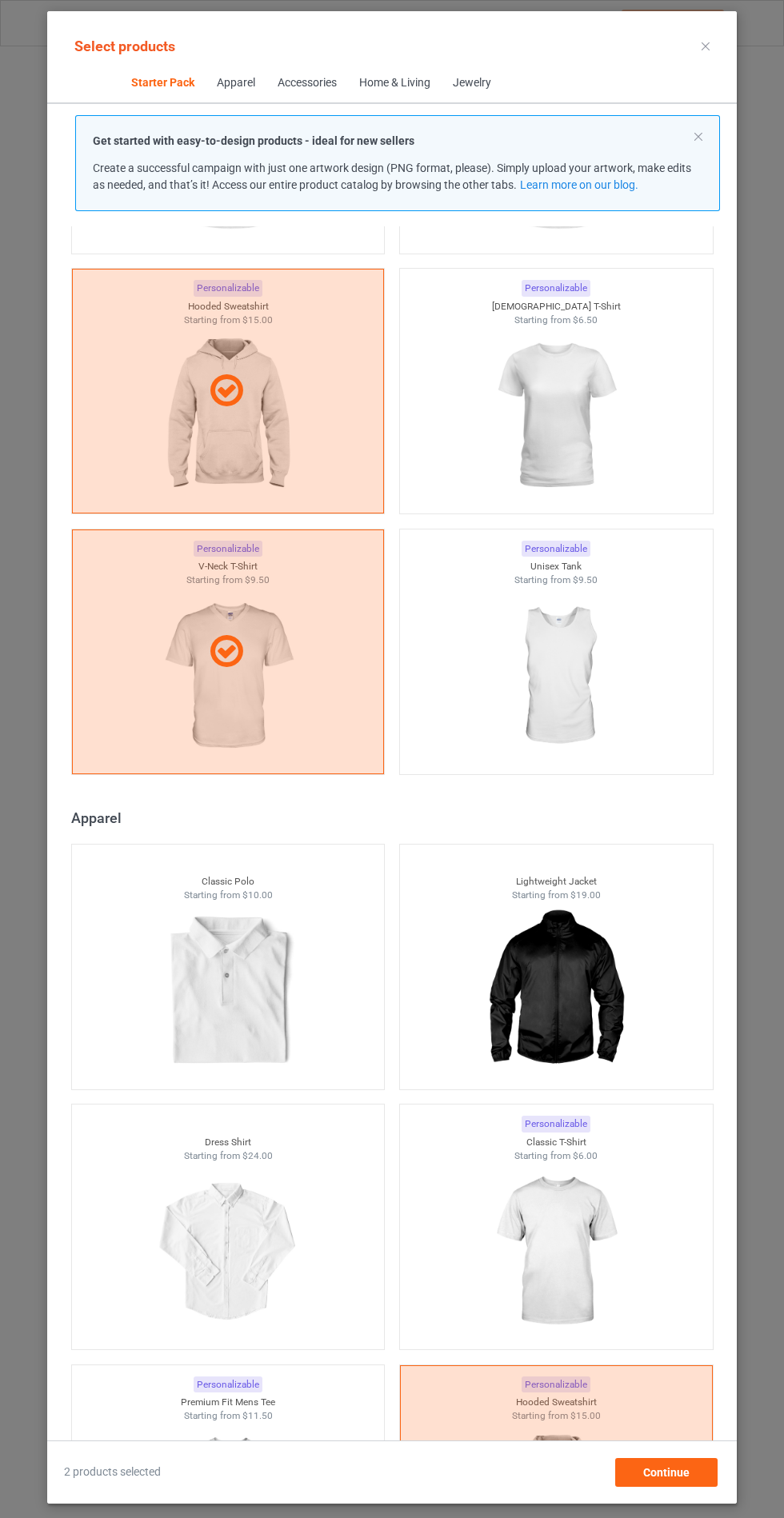
click at [783, 805] on div "Select products Starter Pack Apparel Accessories Home & Living Jewelry Get star…" at bounding box center [392, 759] width 784 height 1518
click at [658, 1480] on span "Continue" at bounding box center [667, 1472] width 46 height 13
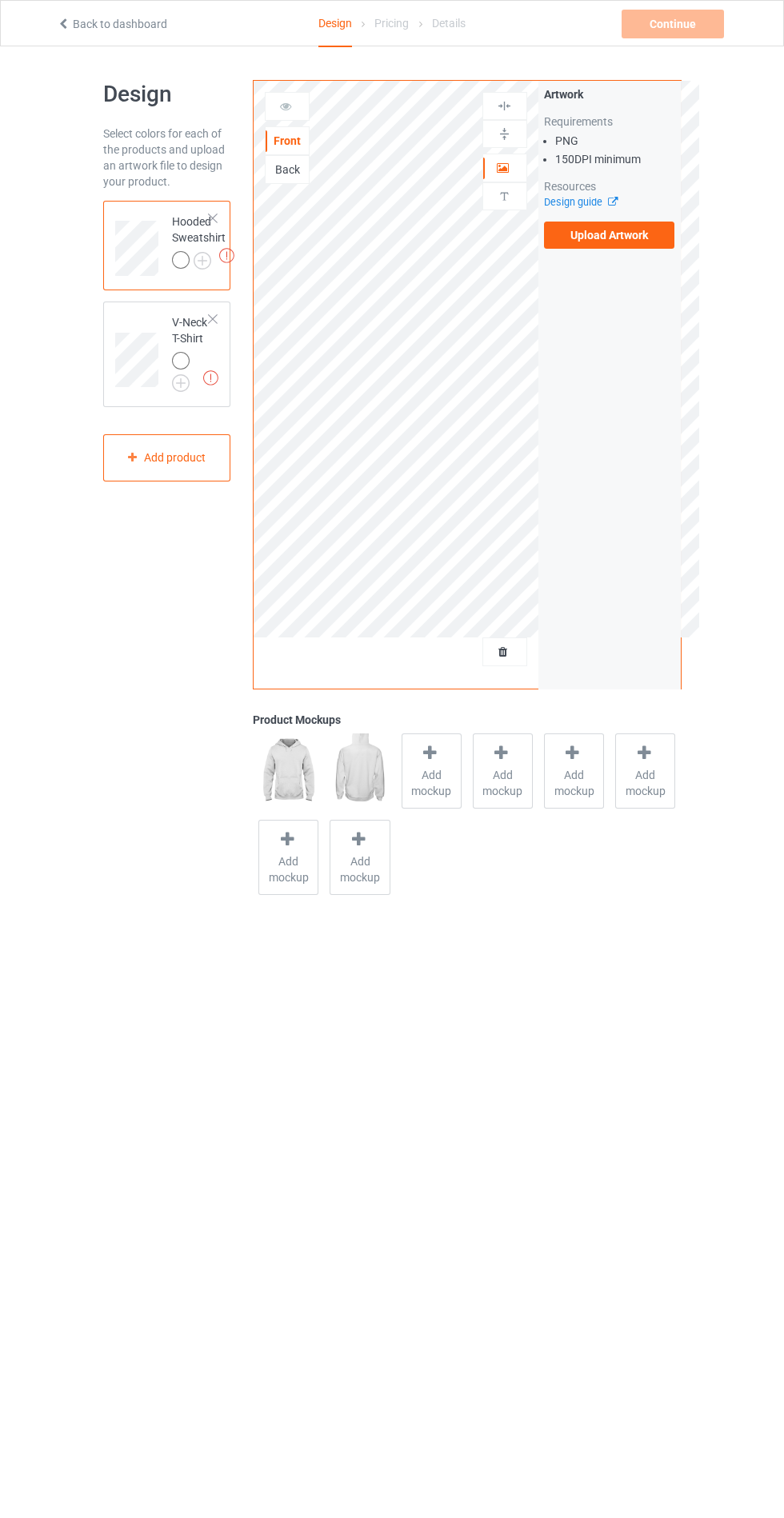
click at [624, 244] on label "Upload Artwork" at bounding box center [609, 235] width 131 height 27
click at [0, 0] on input "Upload Artwork" at bounding box center [0, 0] width 0 height 0
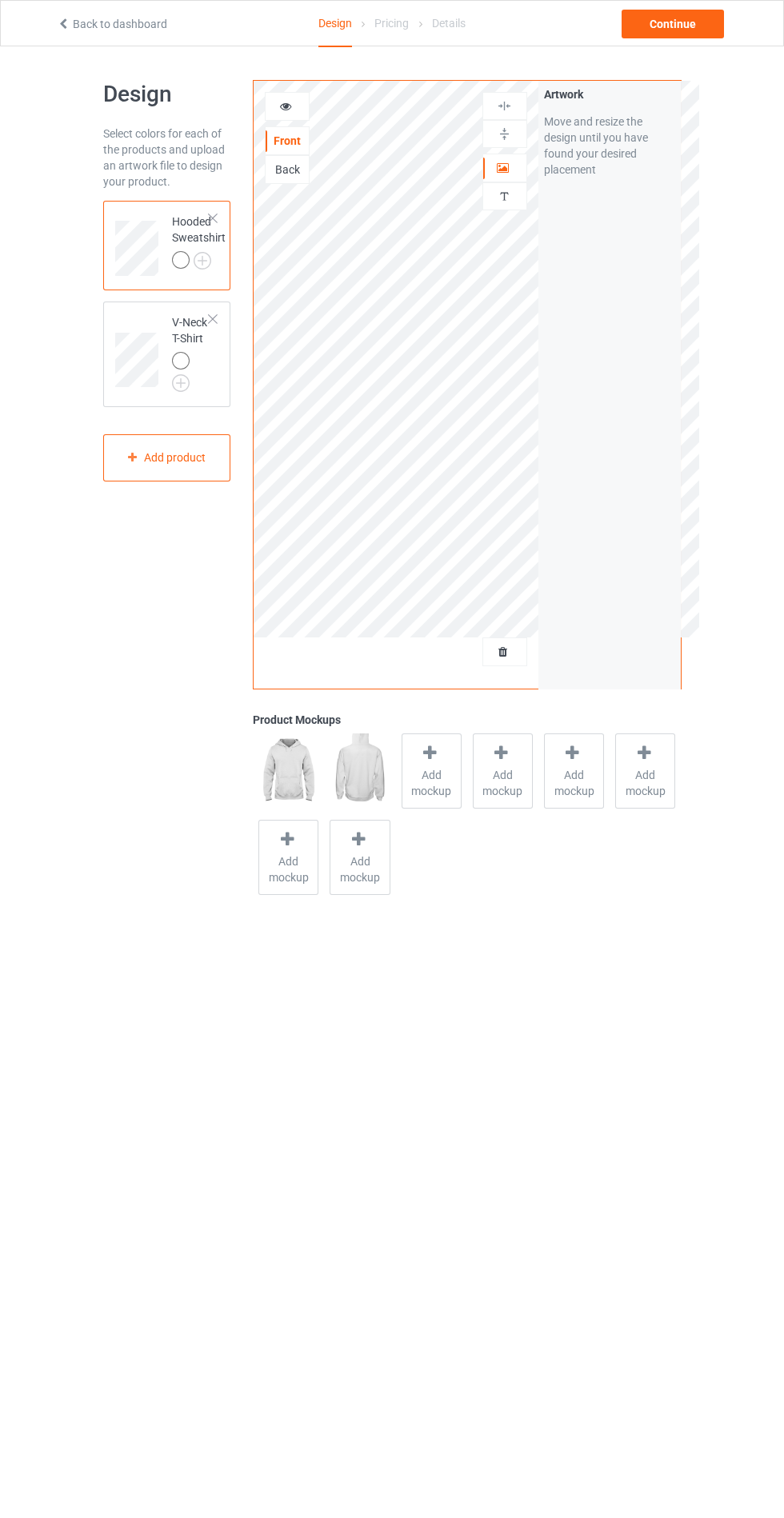
click at [416, 753] on div "Add mockup" at bounding box center [431, 772] width 60 height 75
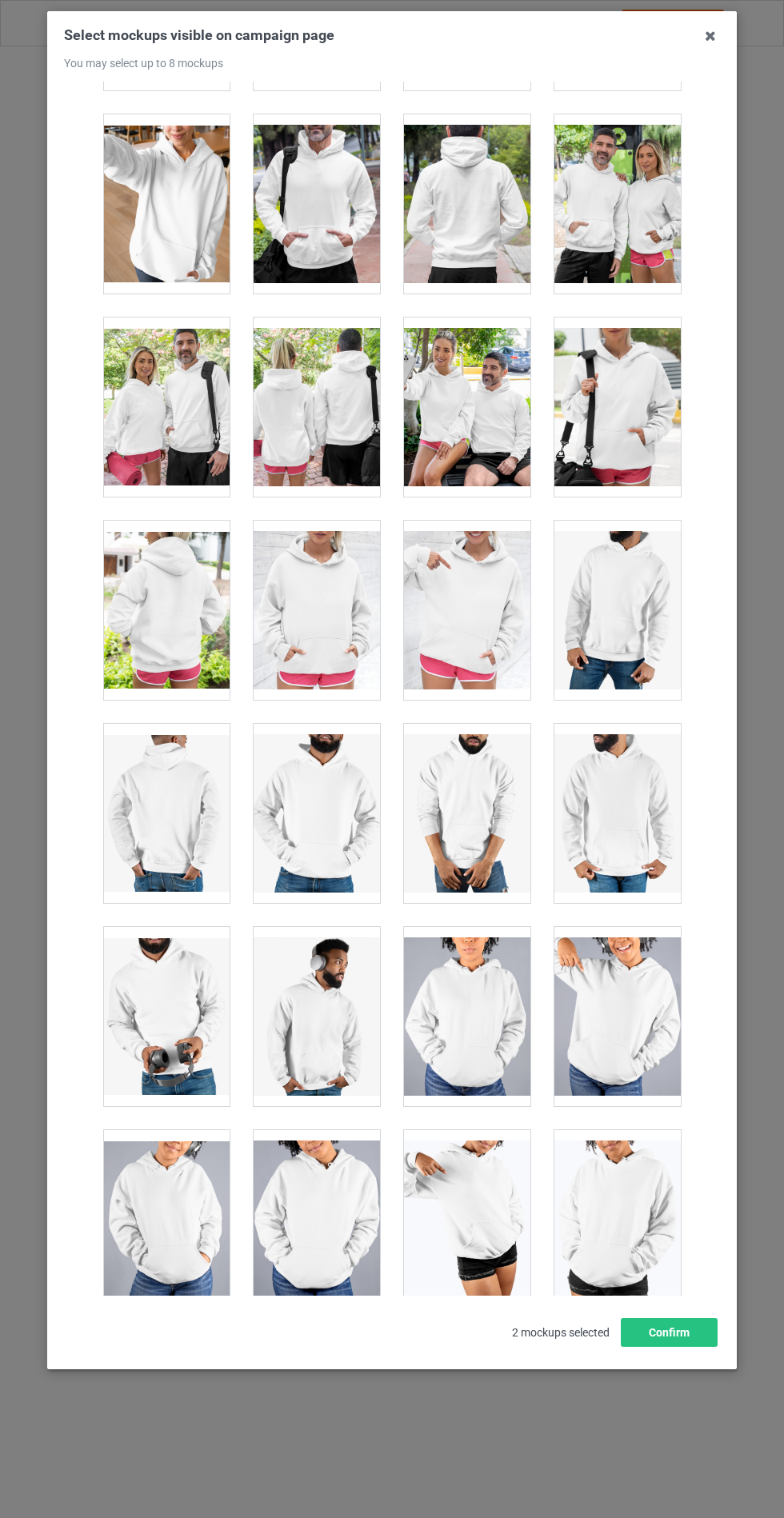
scroll to position [12912, 0]
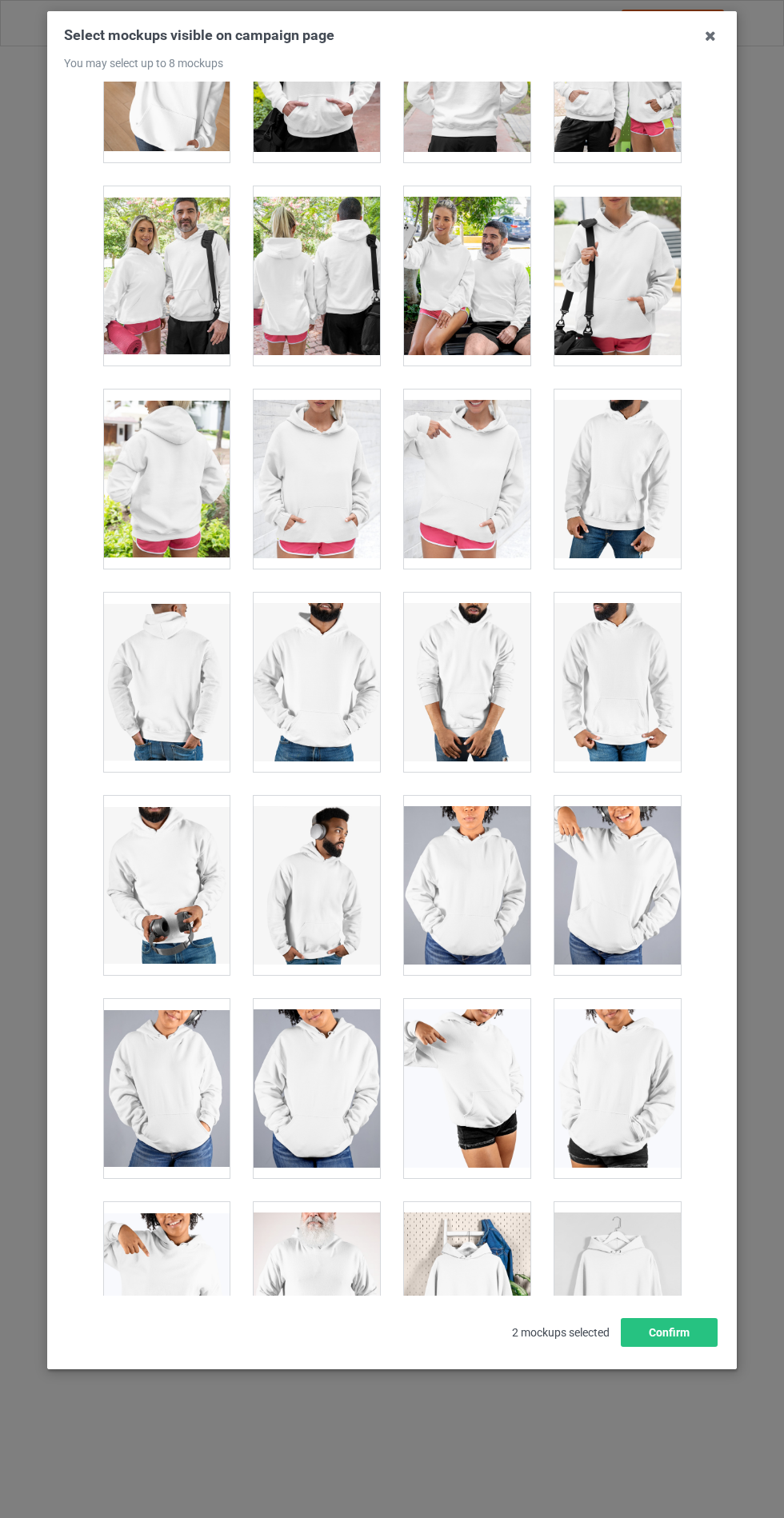
click at [350, 469] on div at bounding box center [316, 479] width 126 height 179
click at [689, 1347] on button "Confirm" at bounding box center [669, 1332] width 97 height 29
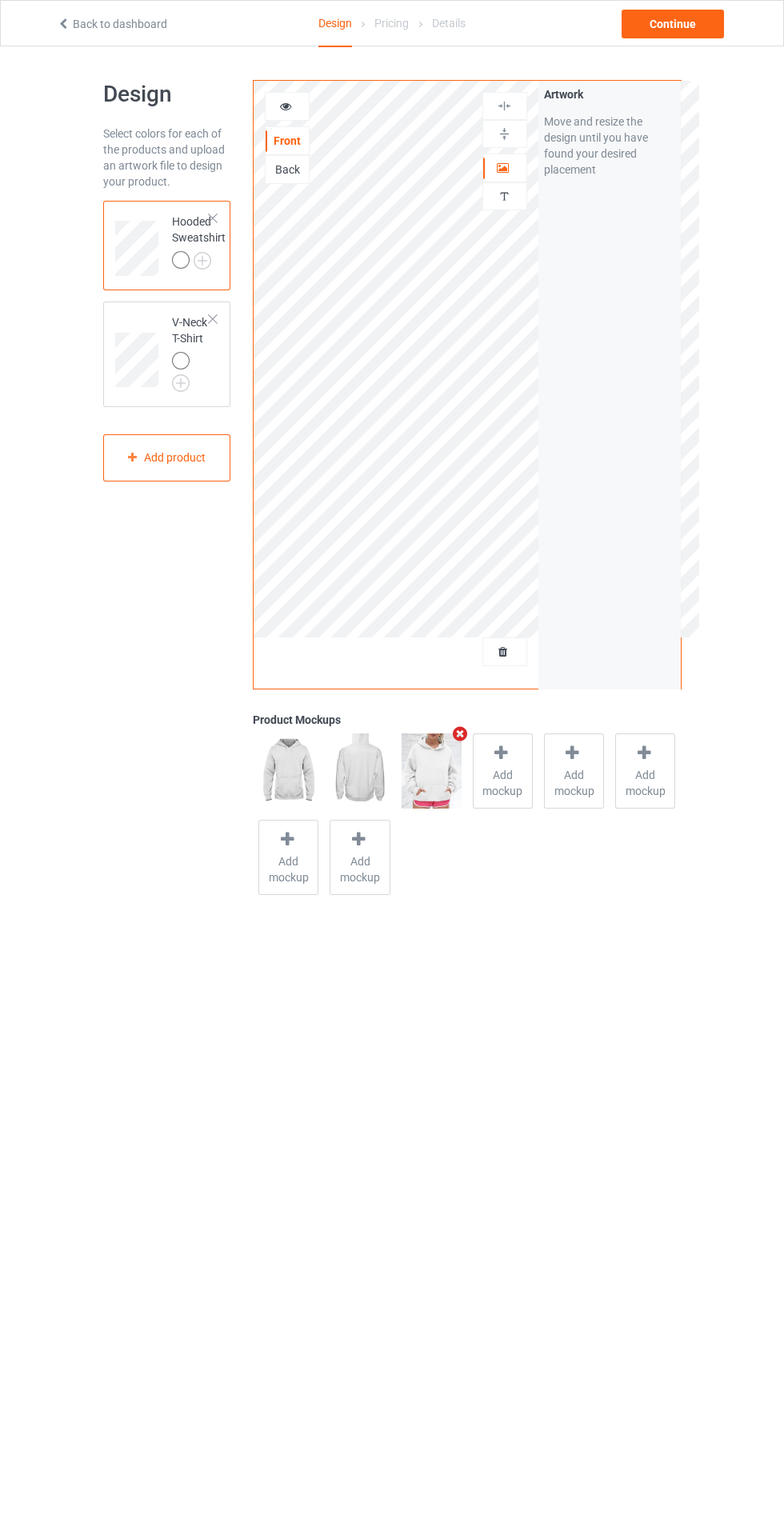
click at [0, 0] on img at bounding box center [0, 0] width 0 height 0
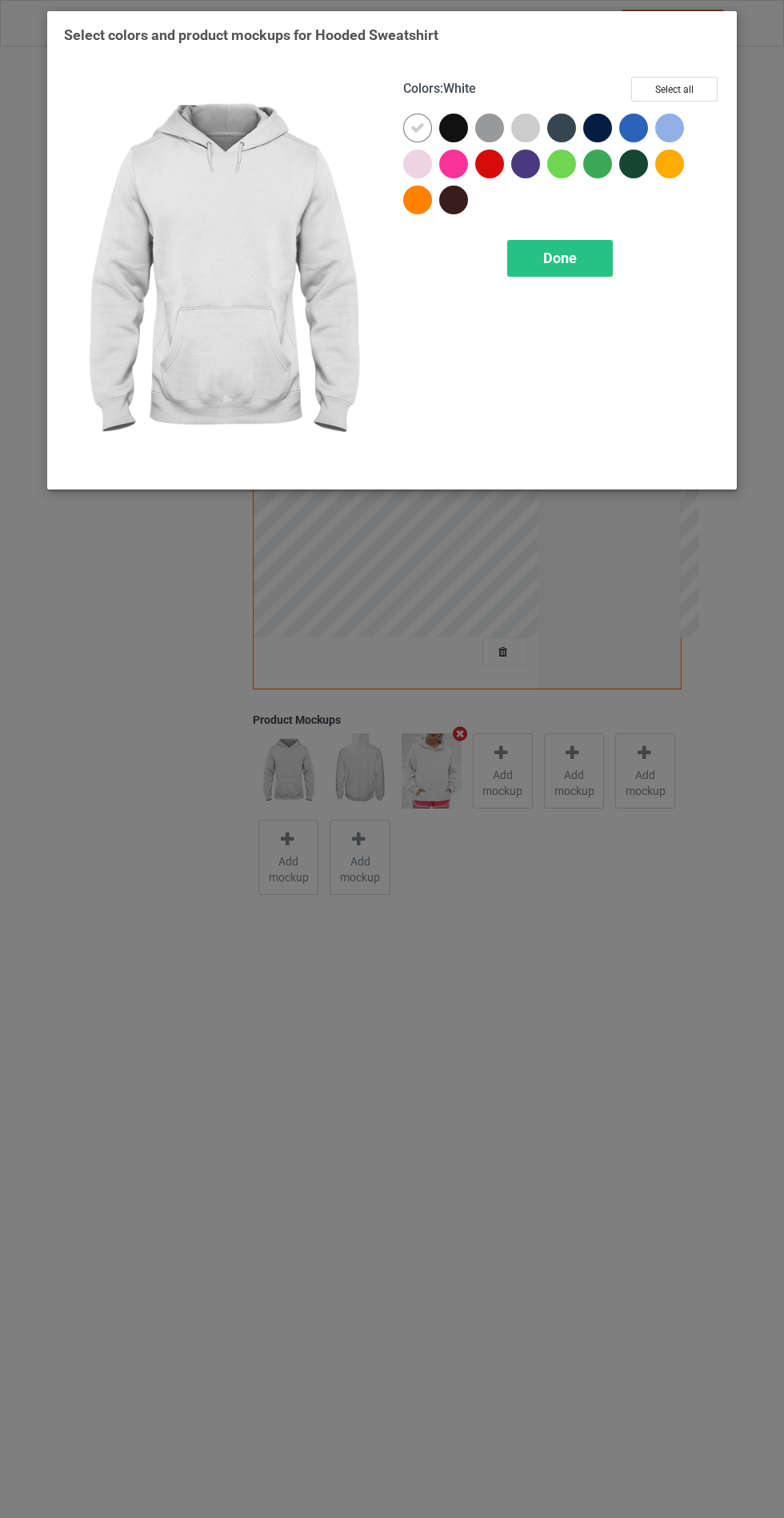
click at [506, 126] on div at bounding box center [493, 131] width 36 height 36
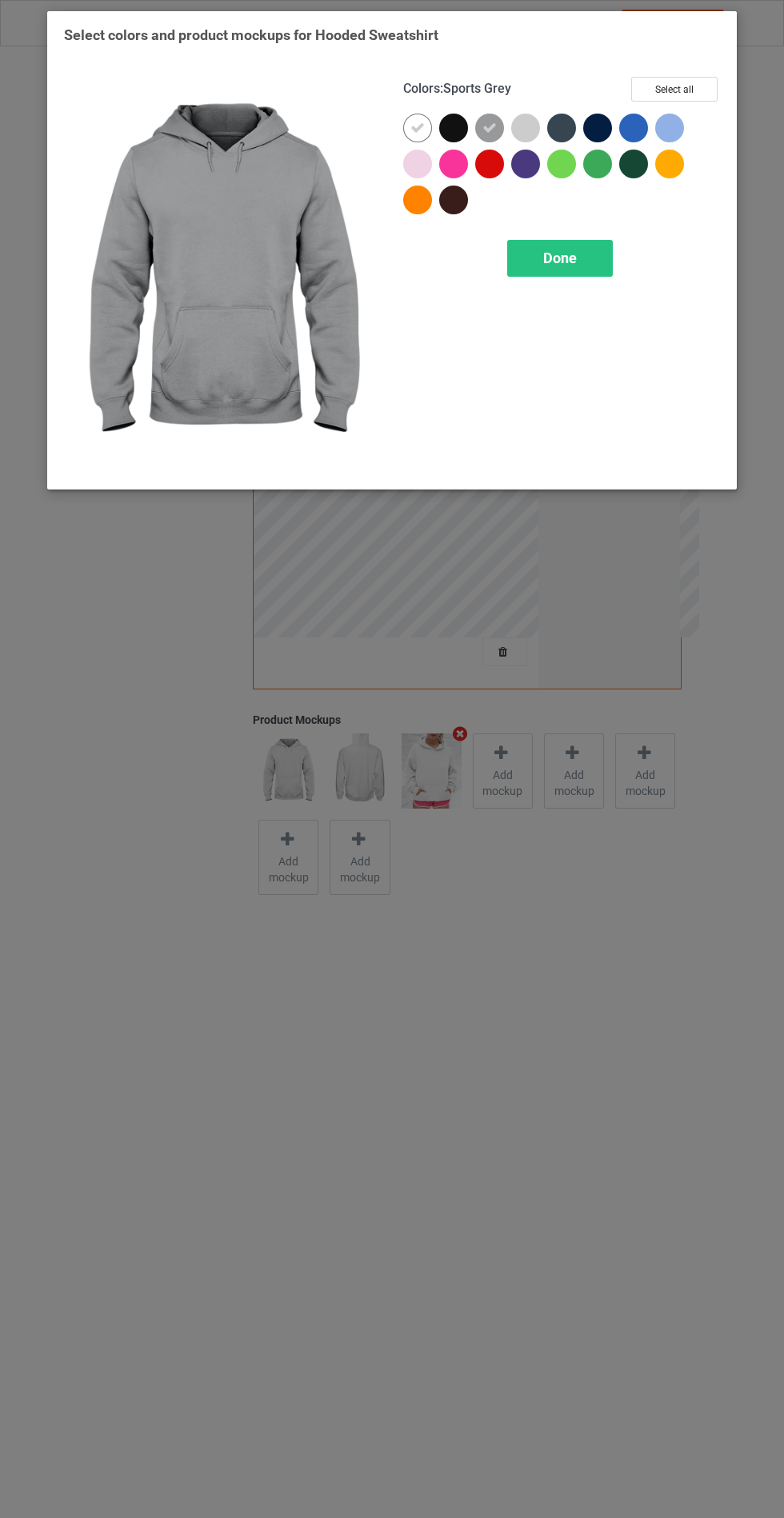
click at [530, 131] on div at bounding box center [525, 128] width 29 height 29
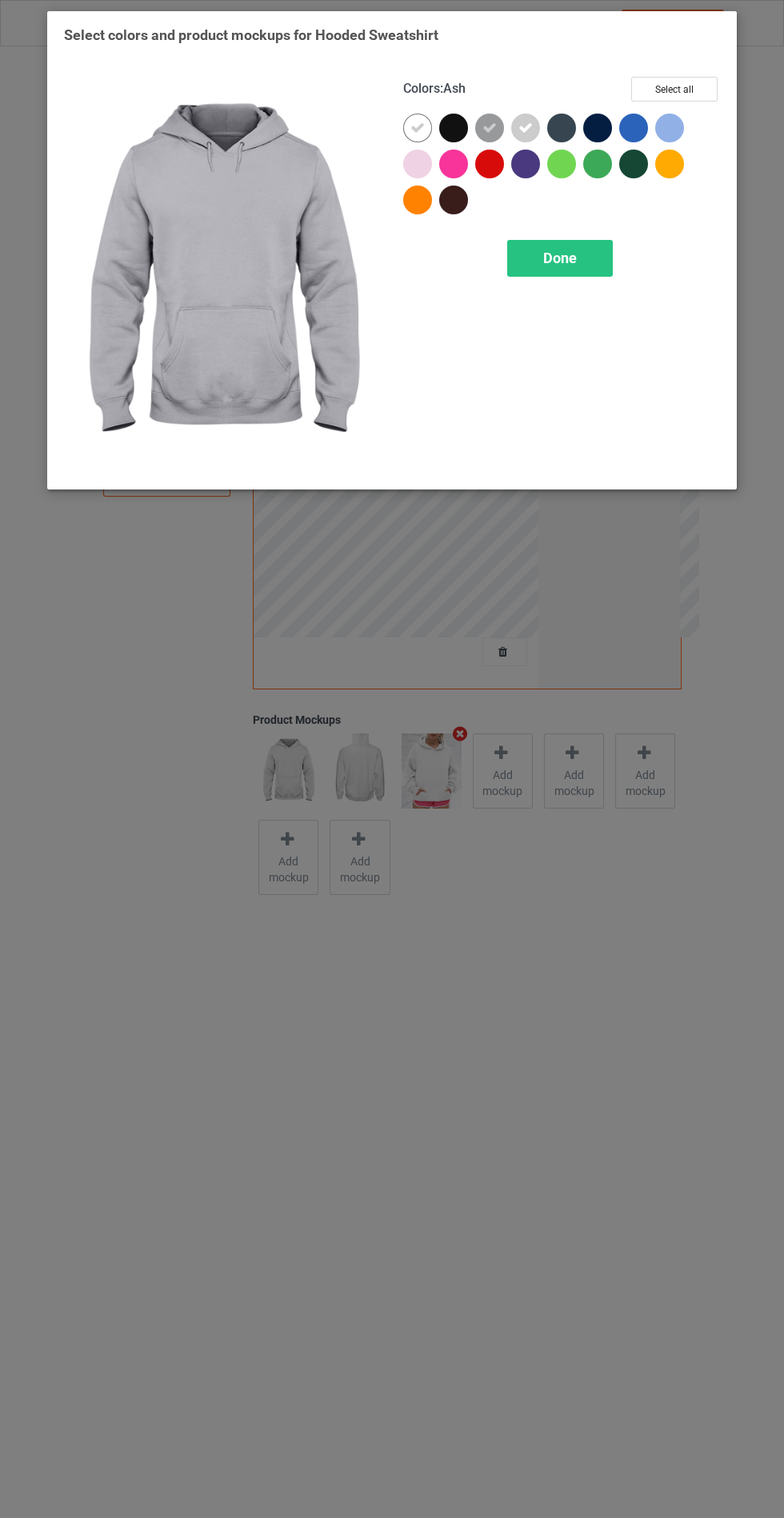
click at [484, 130] on icon at bounding box center [489, 128] width 14 height 14
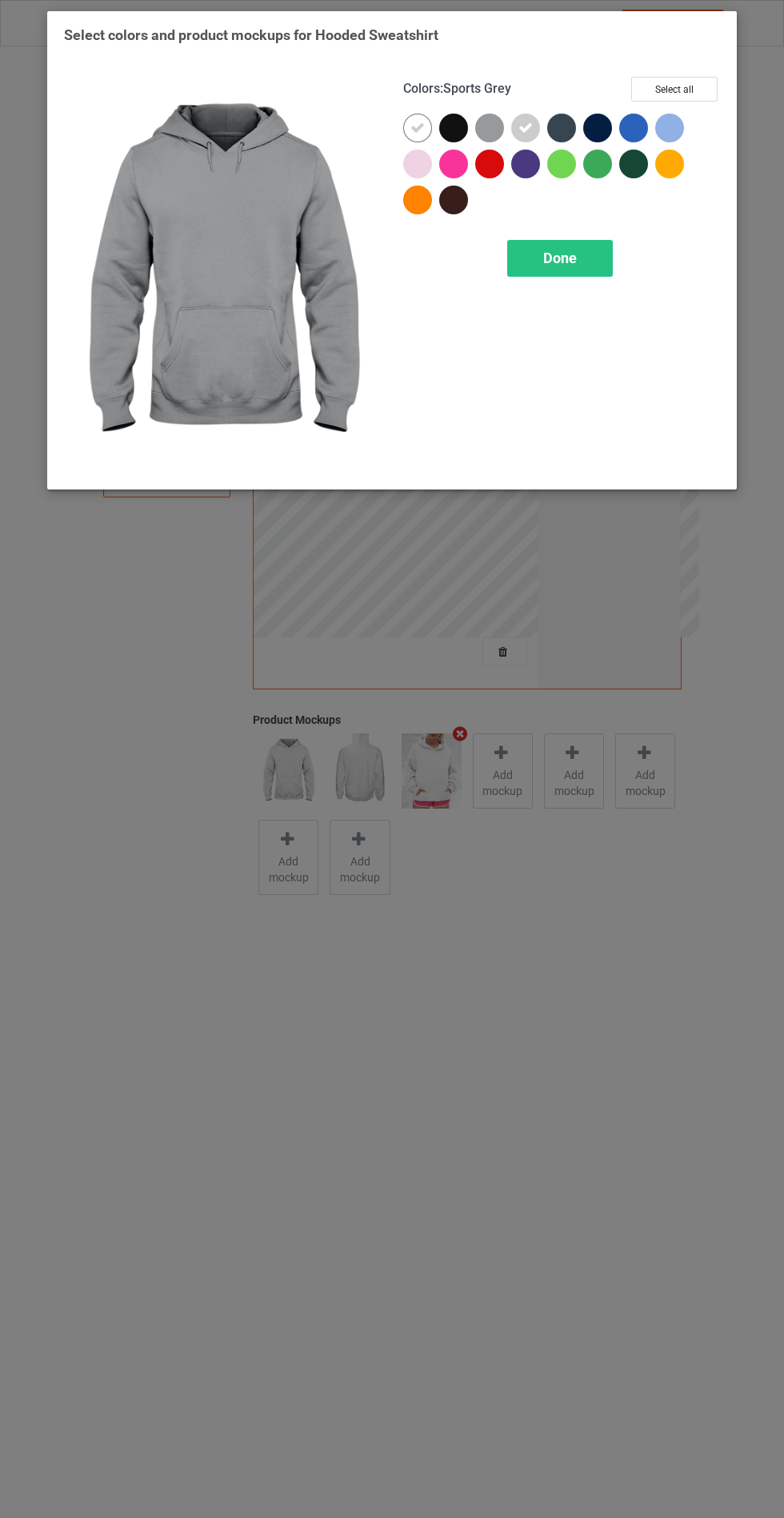
click at [416, 165] on div at bounding box center [417, 164] width 29 height 29
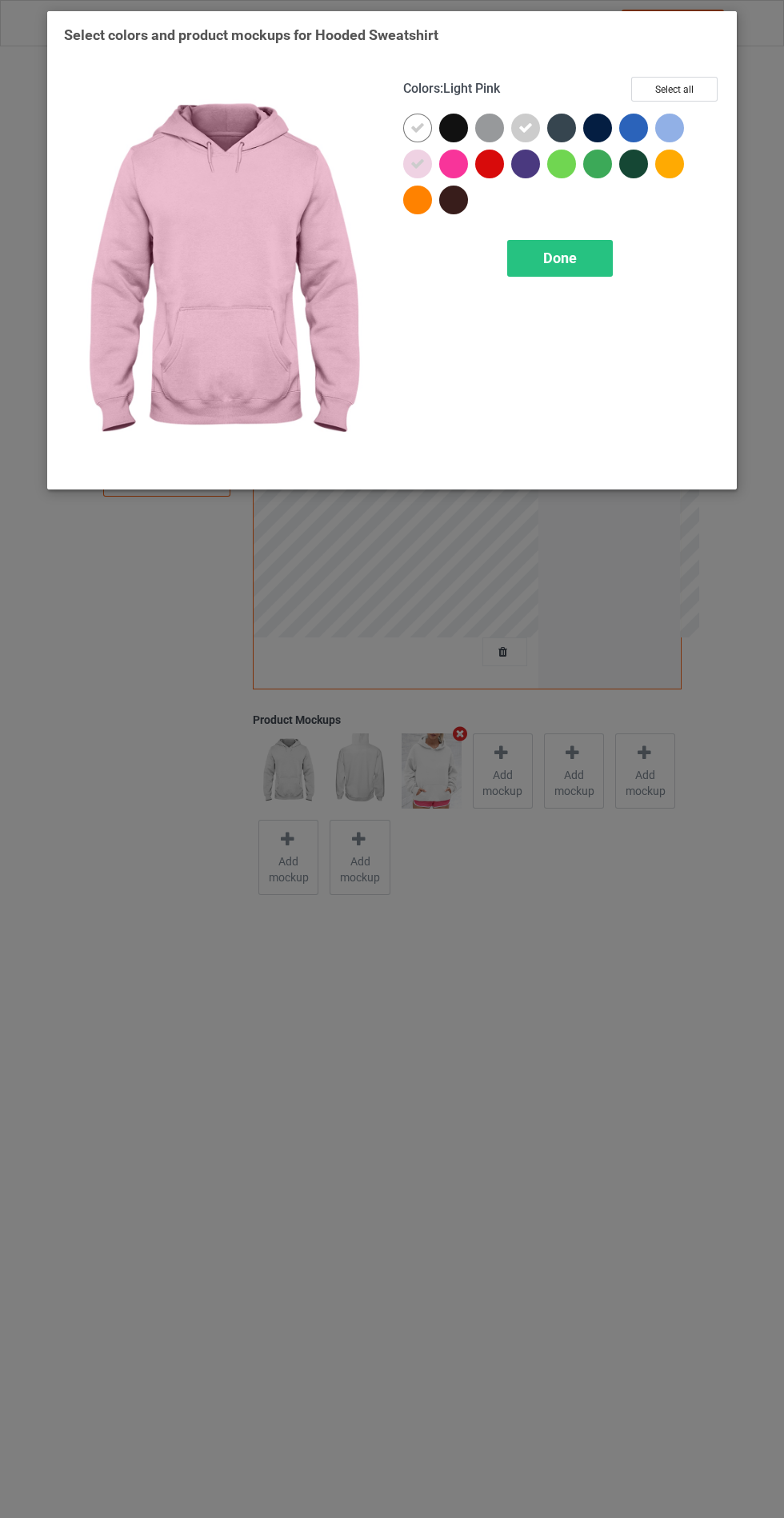
click at [535, 241] on div "Done" at bounding box center [560, 258] width 106 height 37
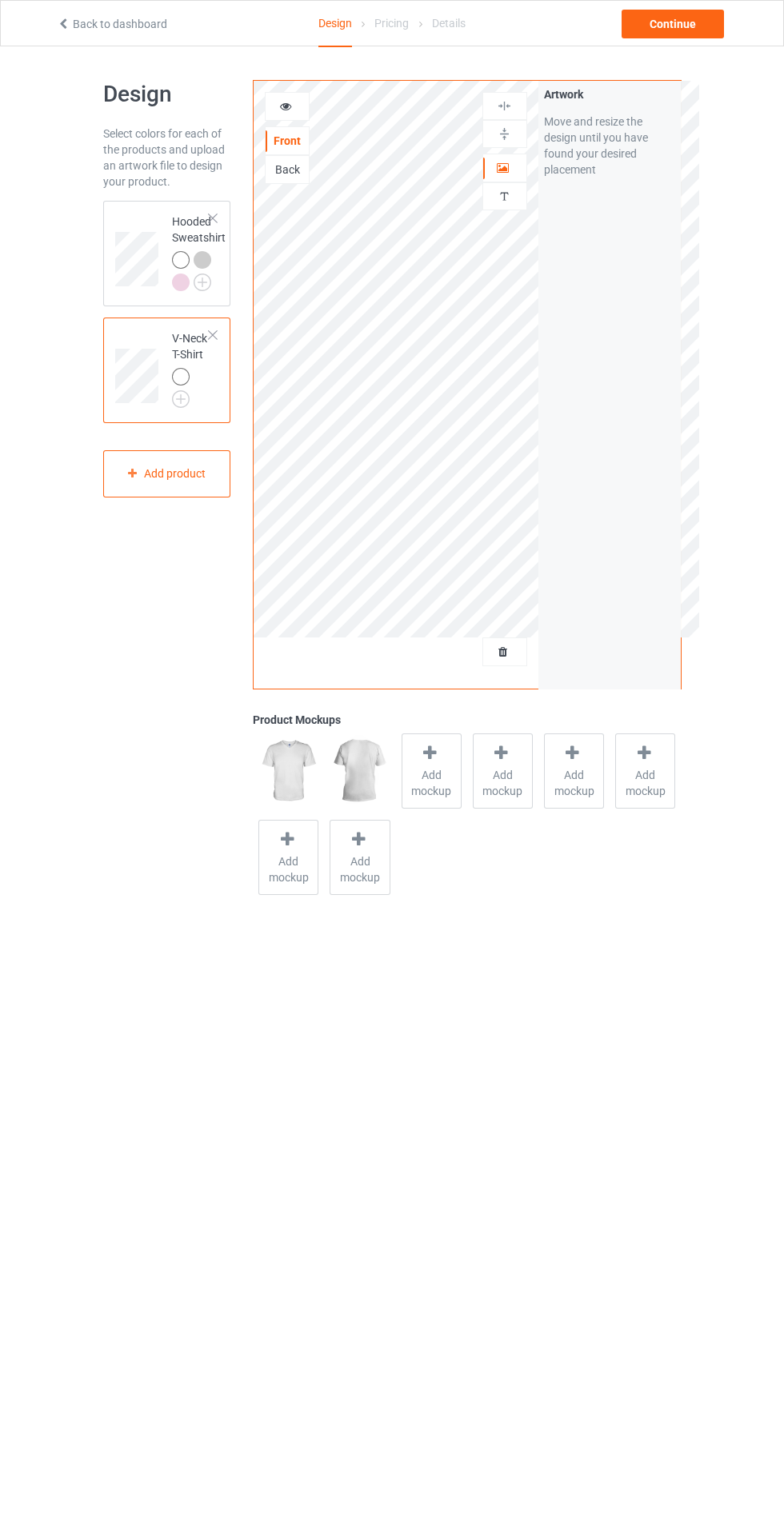
click at [0, 0] on img at bounding box center [0, 0] width 0 height 0
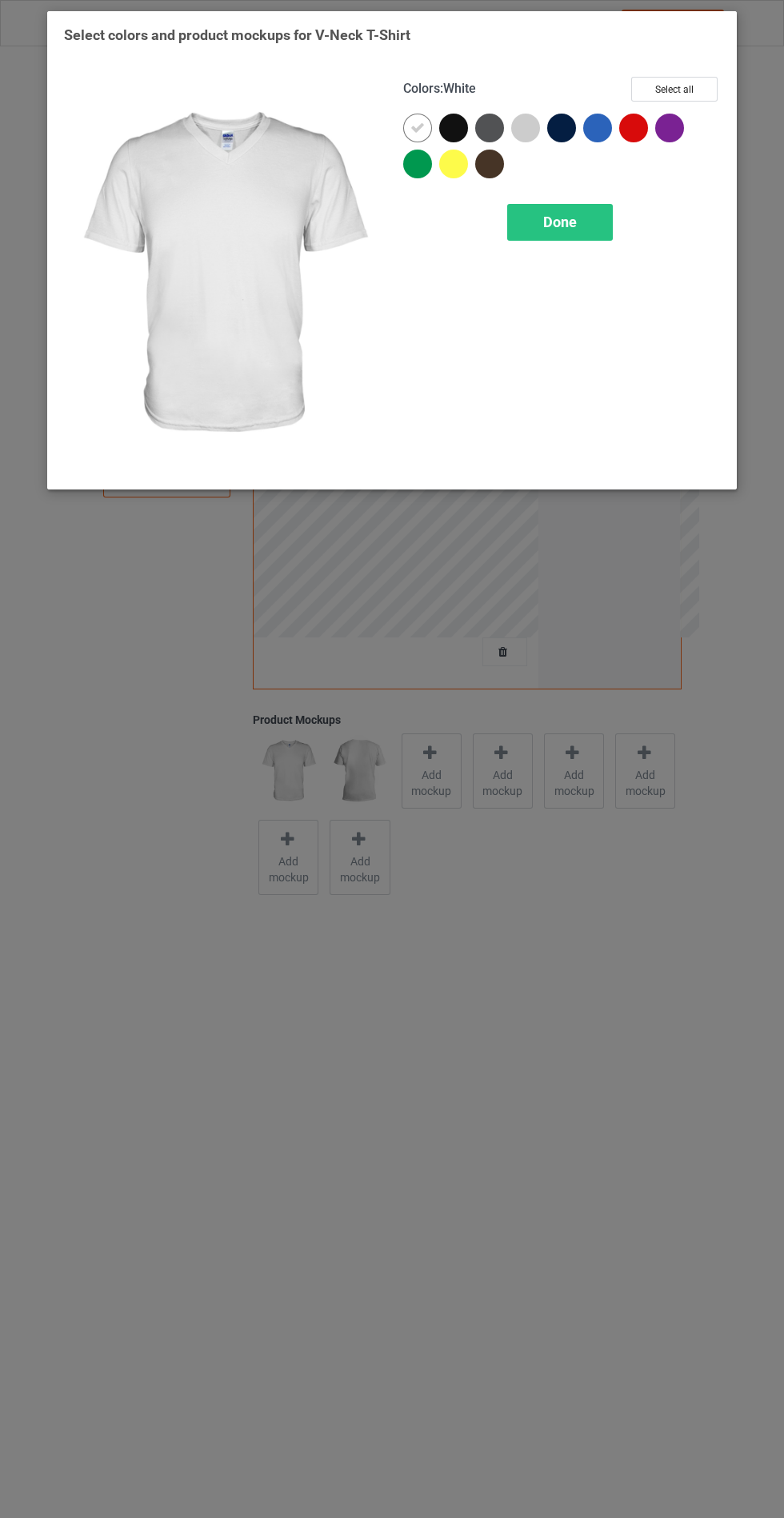
click at [513, 132] on div at bounding box center [525, 128] width 29 height 29
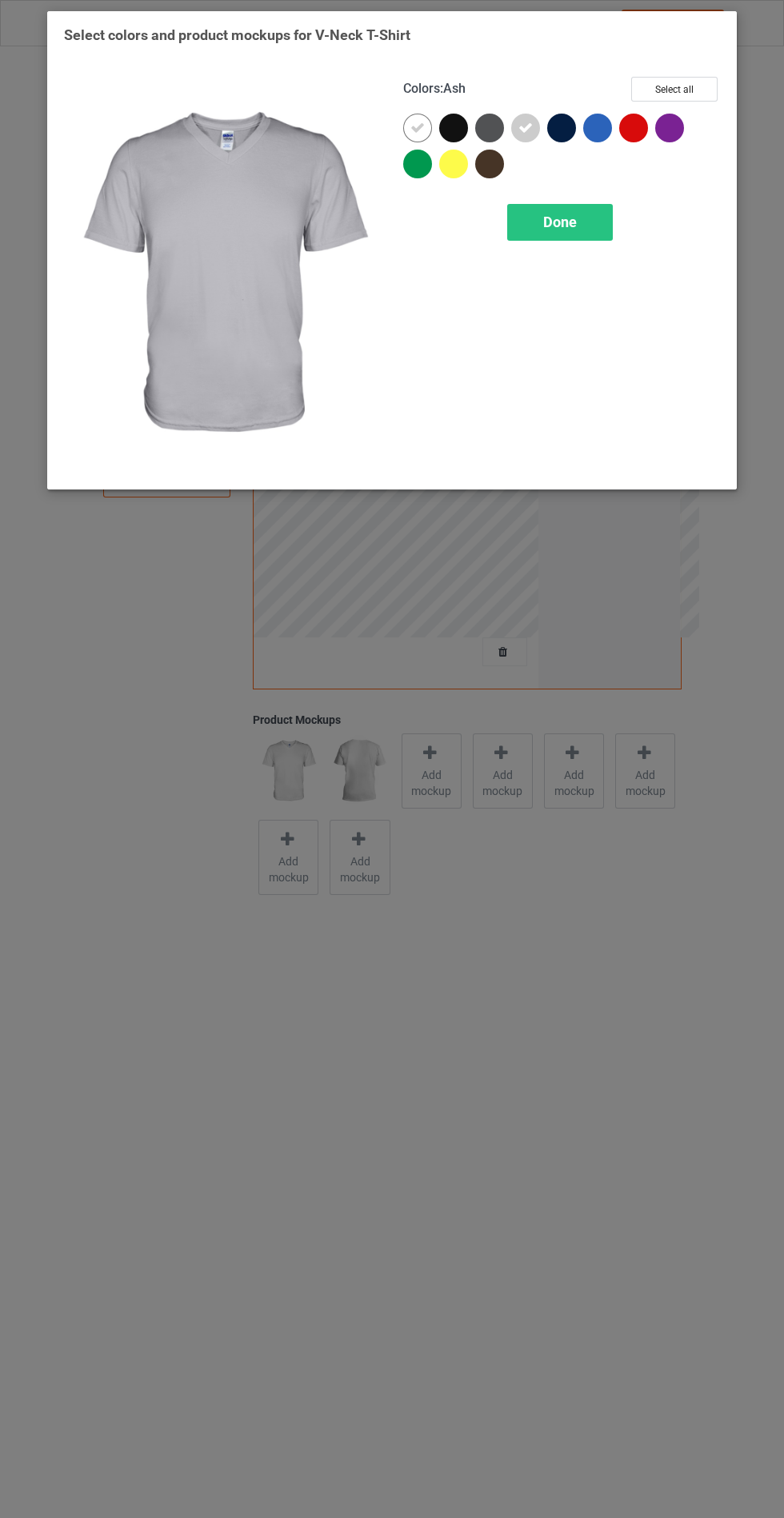
click at [564, 216] on span "Done" at bounding box center [560, 221] width 34 height 16
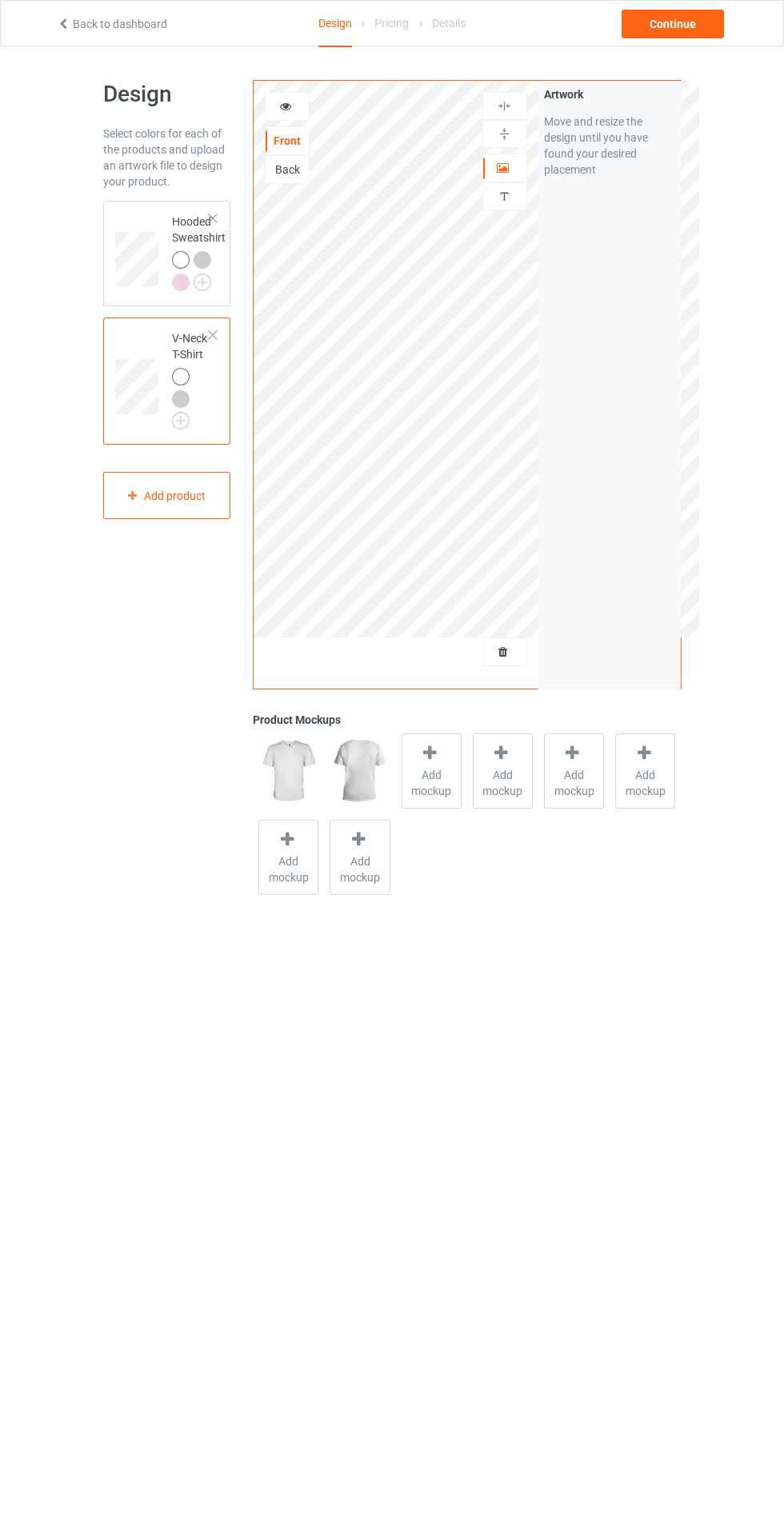
click at [410, 776] on span "Add mockup" at bounding box center [431, 782] width 59 height 32
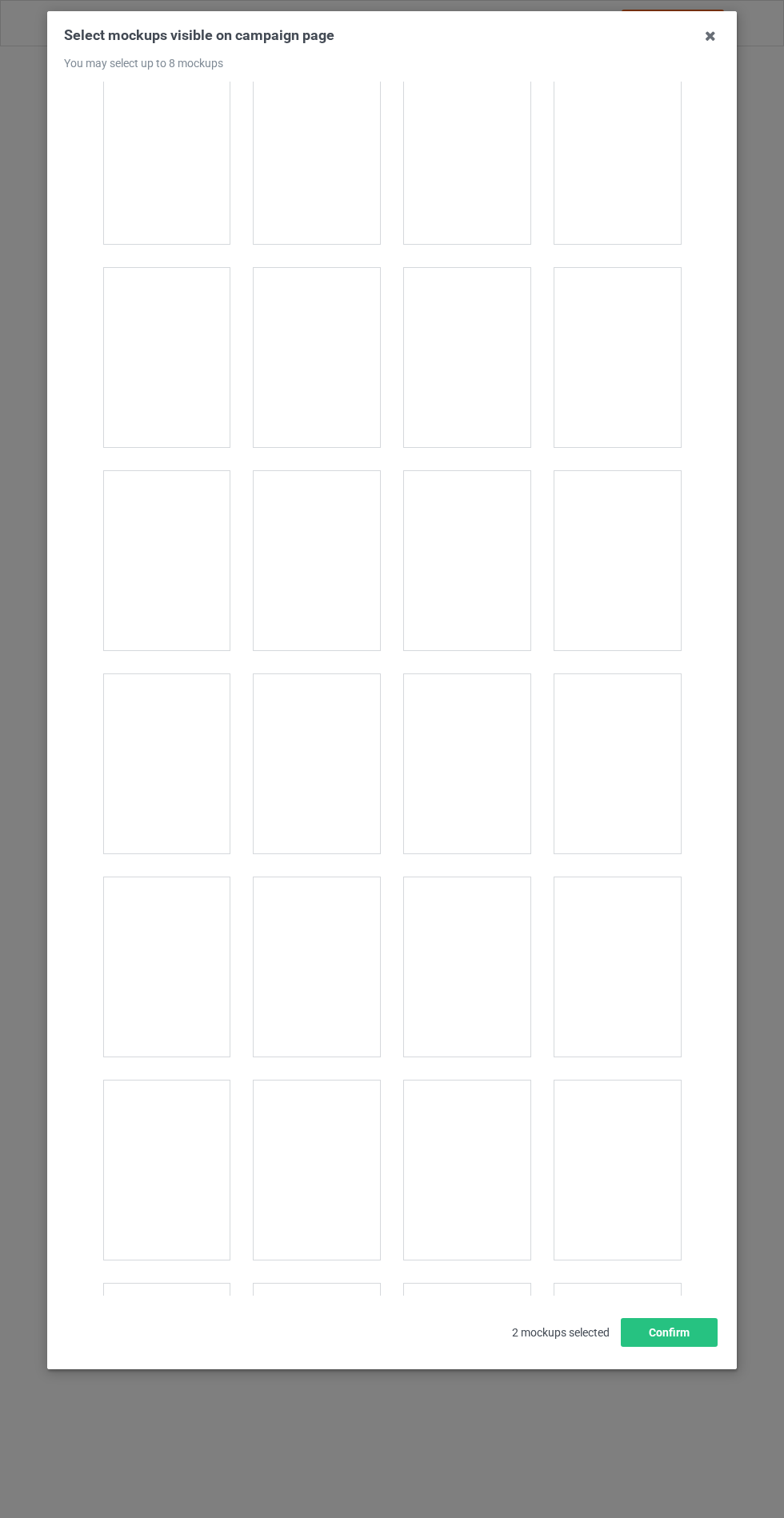
scroll to position [2157, 0]
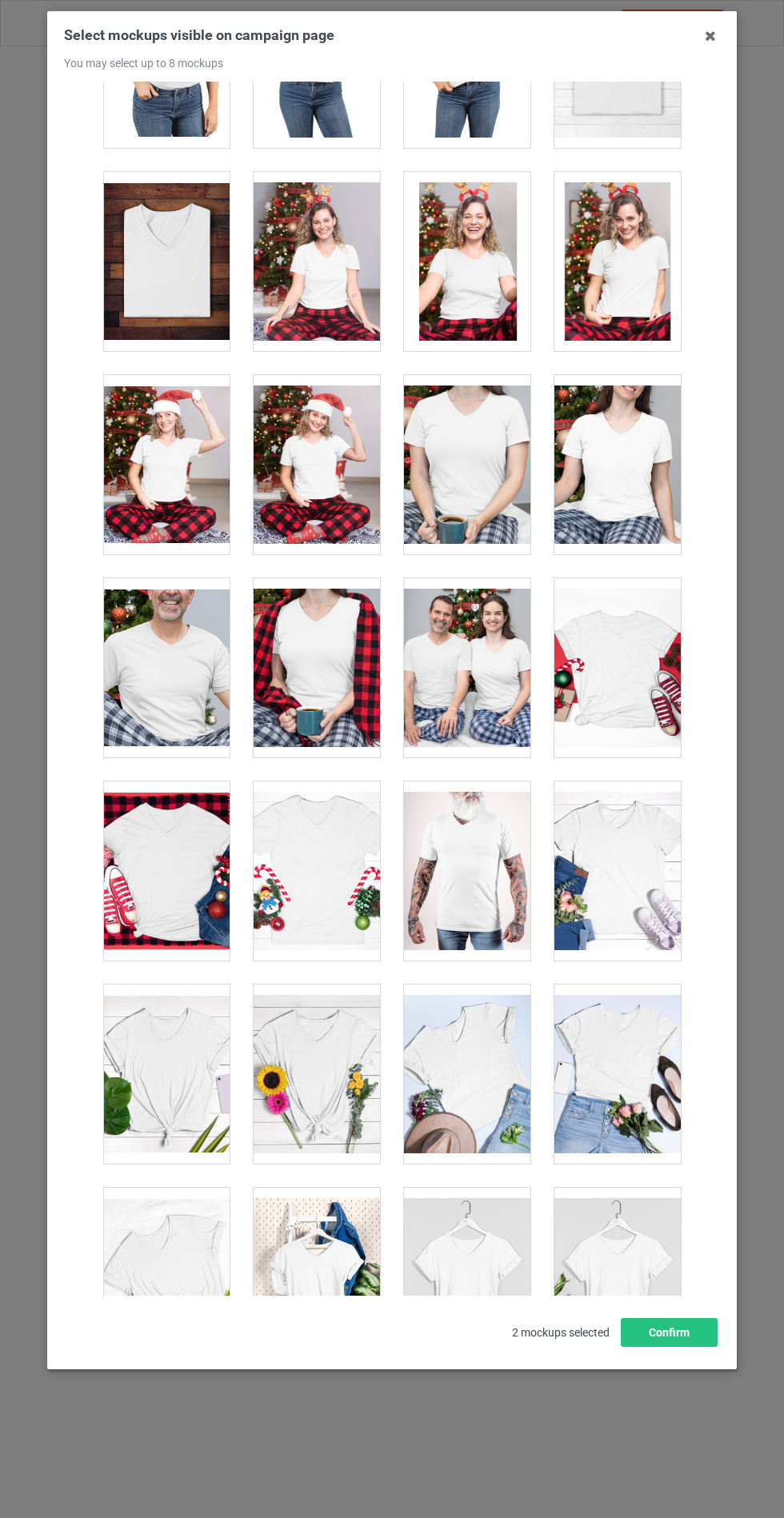
click at [624, 1270] on div at bounding box center [617, 1278] width 126 height 179
click at [324, 1048] on div at bounding box center [316, 1075] width 126 height 179
click at [663, 1347] on button "Confirm" at bounding box center [669, 1332] width 97 height 29
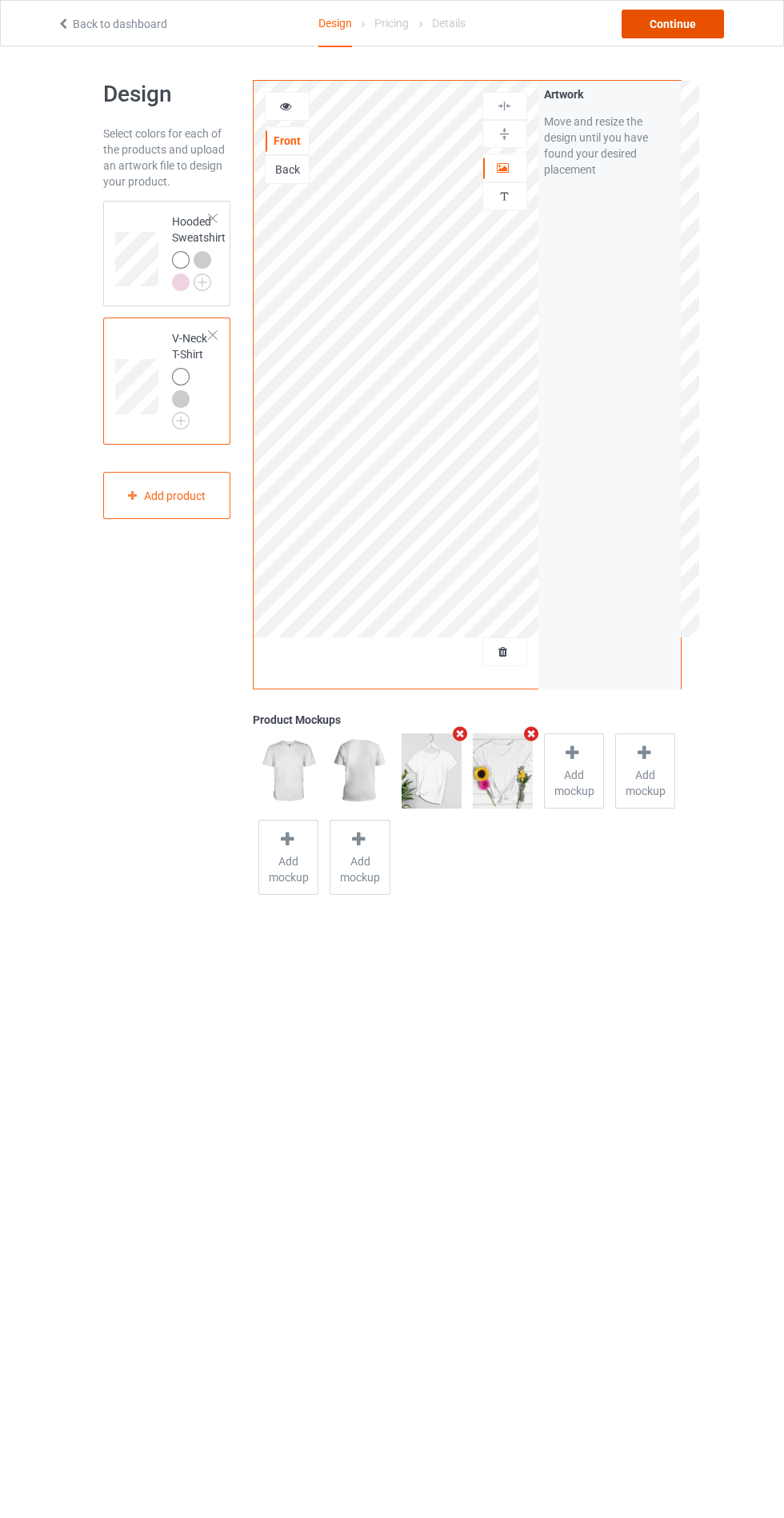
click at [644, 38] on div "Continue" at bounding box center [672, 24] width 102 height 29
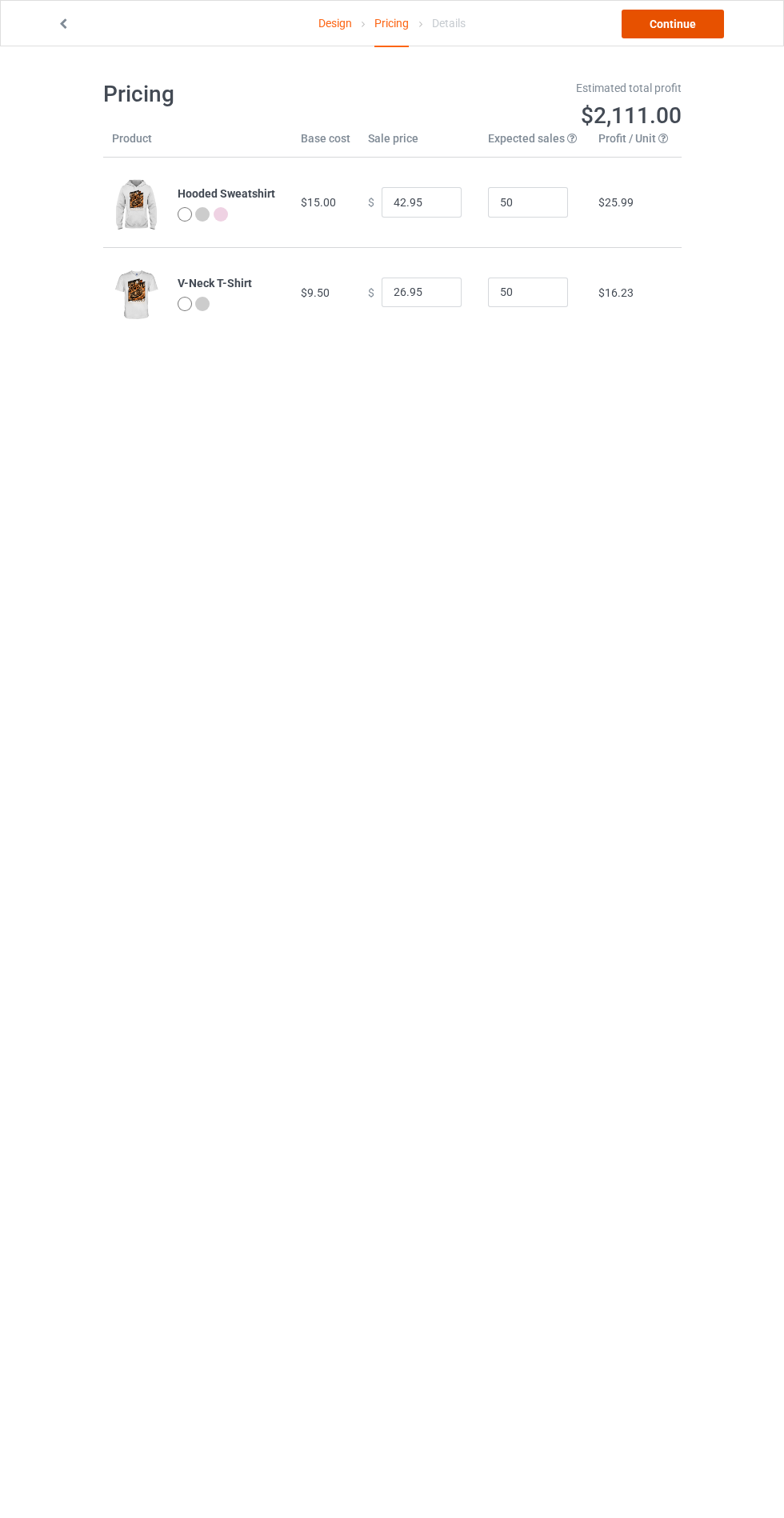
click at [686, 32] on link "Continue" at bounding box center [672, 24] width 102 height 29
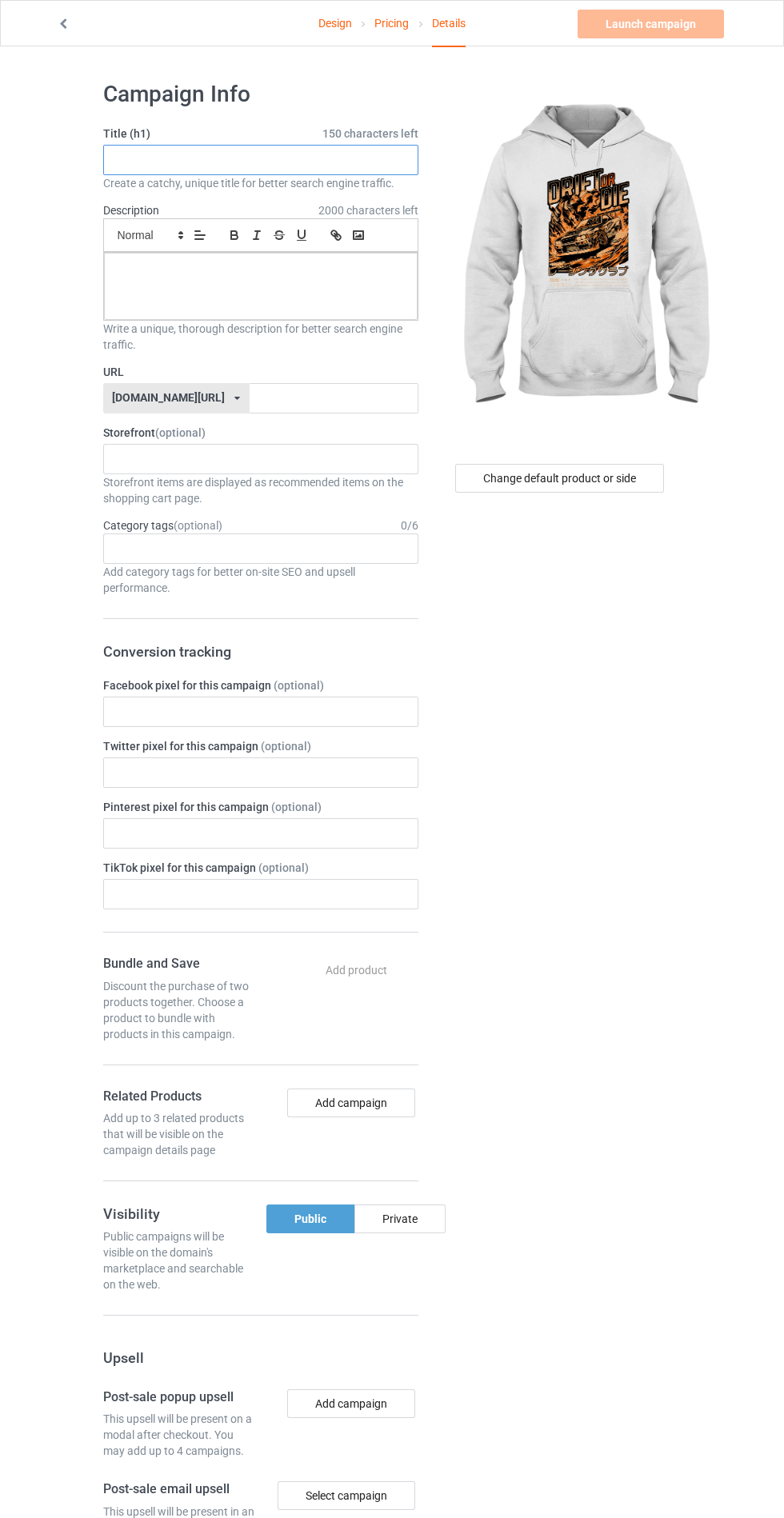
click at [314, 159] on input "text" at bounding box center [261, 161] width 316 height 31
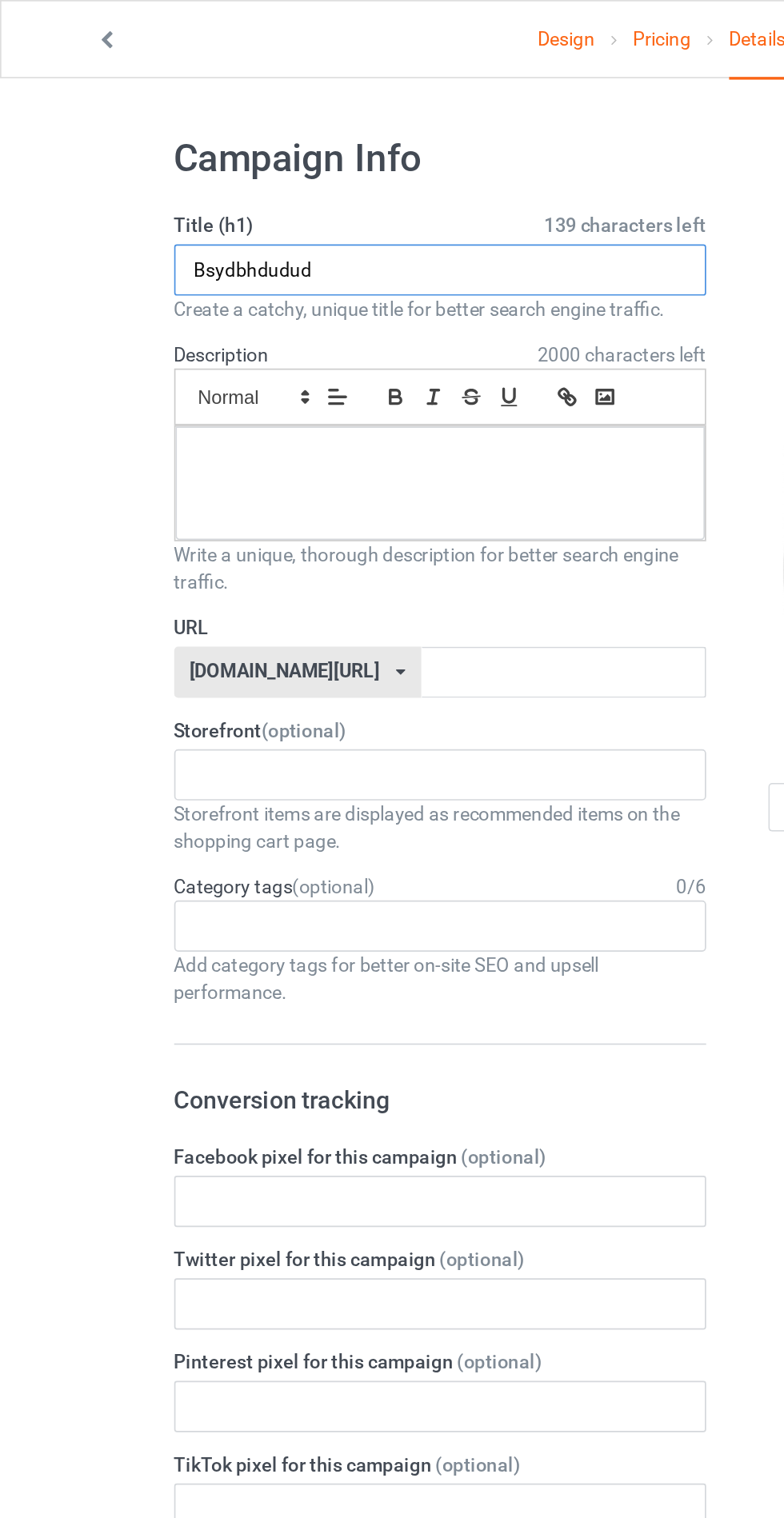
type input "Bsydbhdudud"
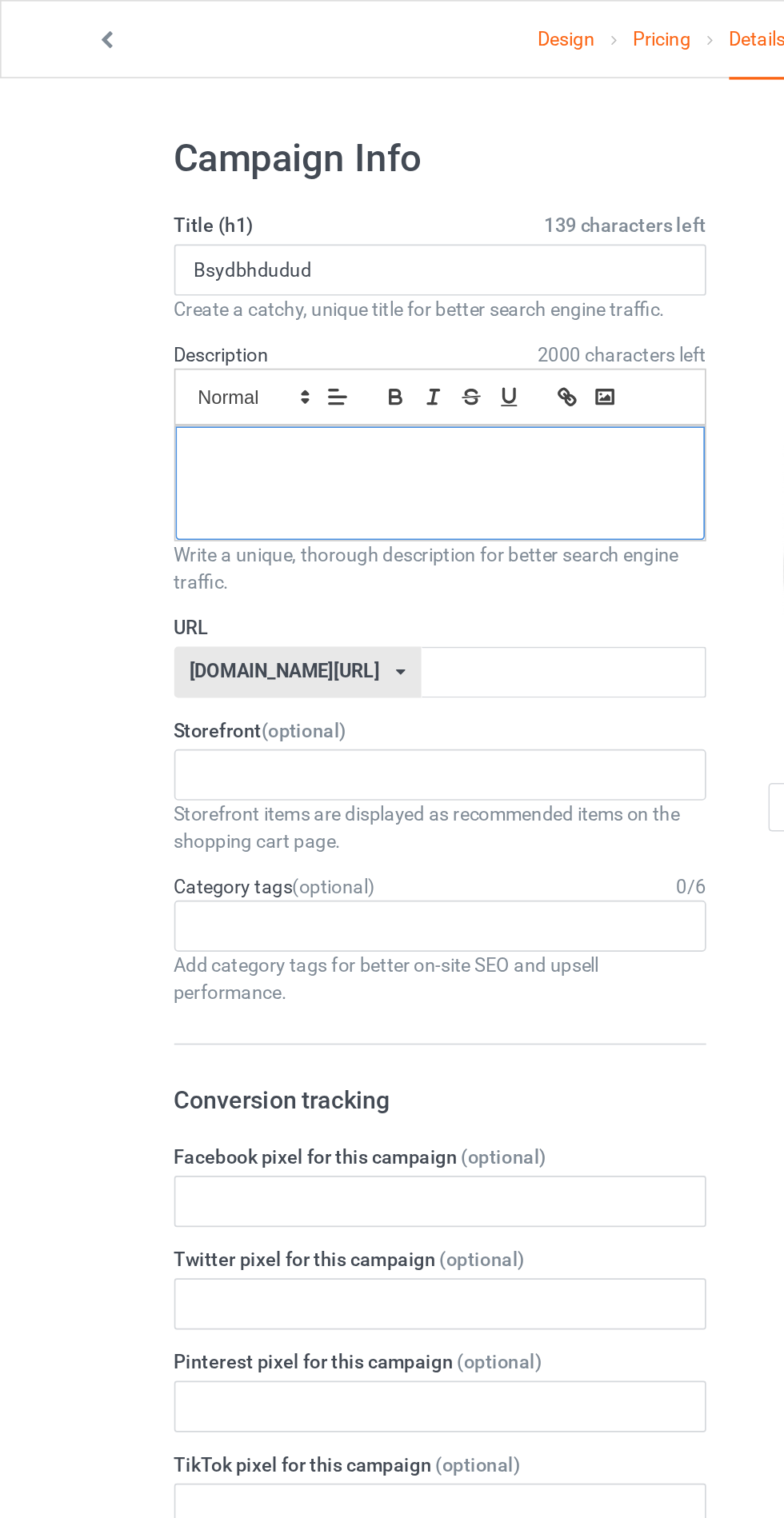
click at [167, 269] on p at bounding box center [260, 271] width 288 height 15
click at [340, 391] on input "text" at bounding box center [333, 398] width 168 height 31
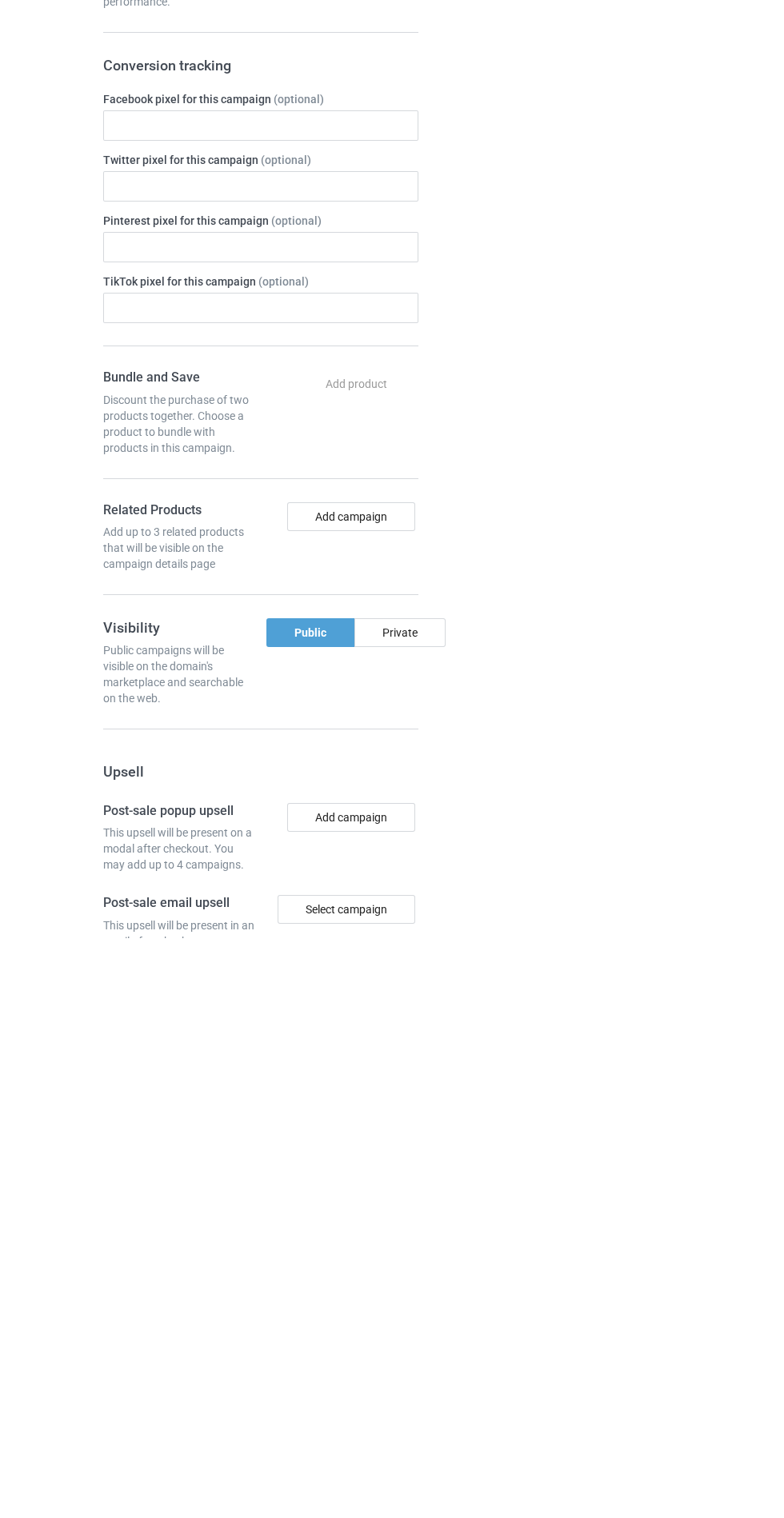
type input "Jdhdhhddj"
click at [420, 1210] on div "Private" at bounding box center [399, 1213] width 91 height 29
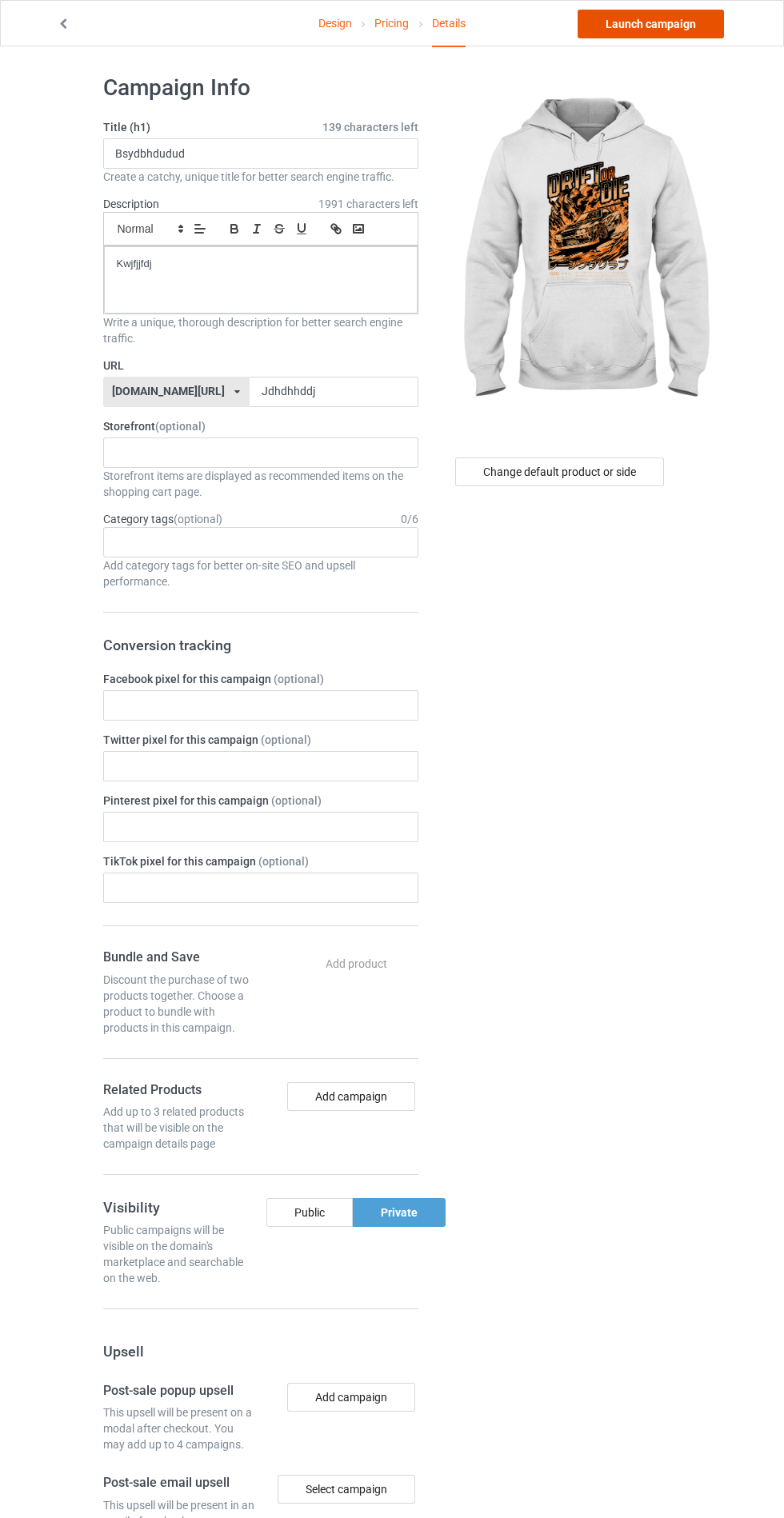
click at [677, 23] on link "Launch campaign" at bounding box center [650, 24] width 146 height 29
